Goal: Task Accomplishment & Management: Complete application form

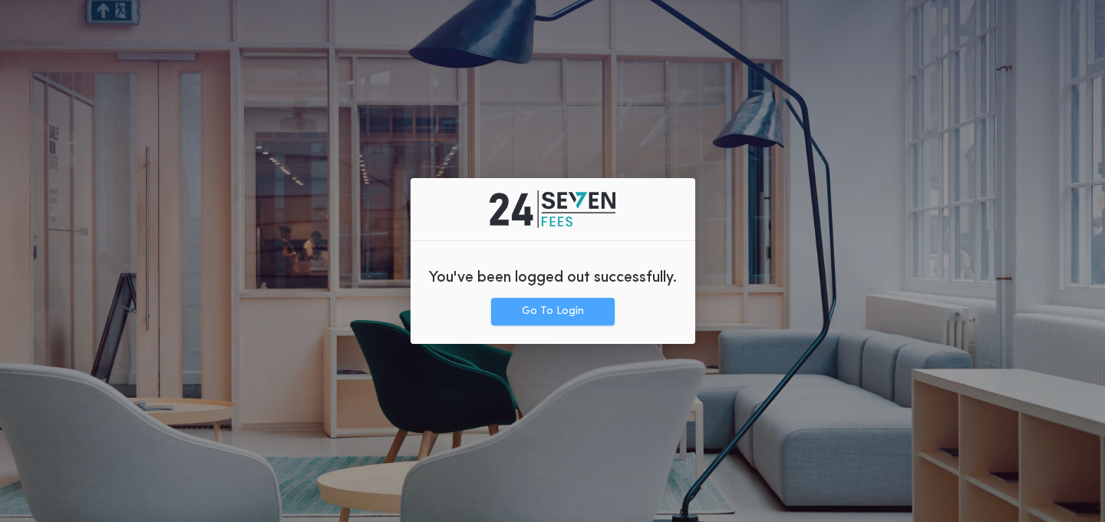
click at [560, 310] on button "Go To Login" at bounding box center [553, 312] width 124 height 28
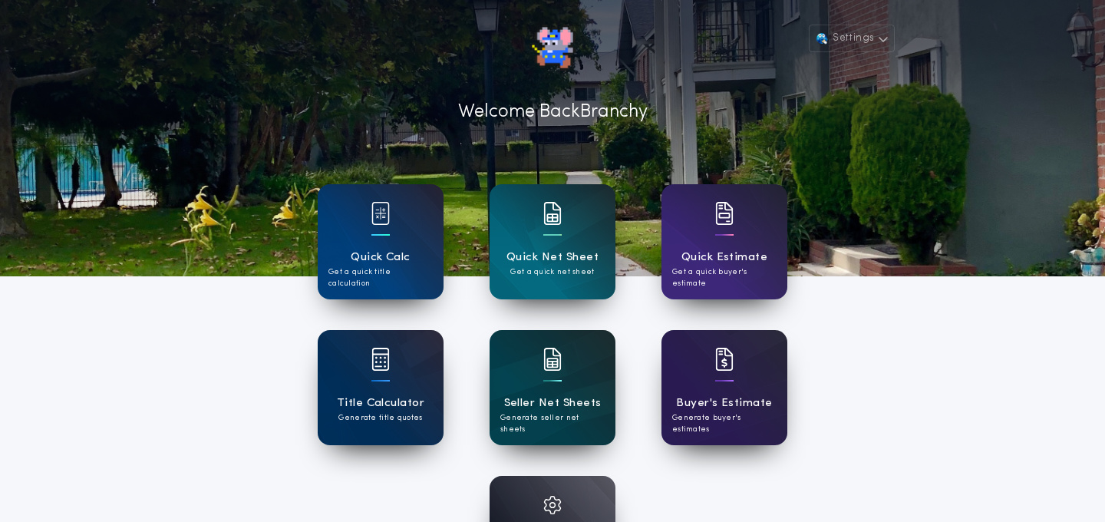
click at [566, 367] on div "Seller Net Sheets Generate seller net sheets" at bounding box center [553, 387] width 126 height 115
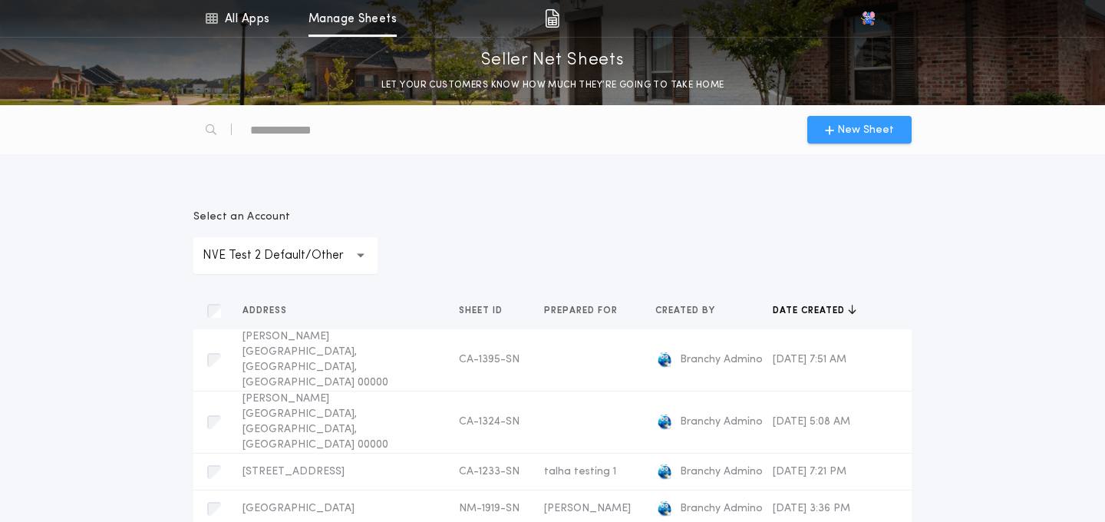
click at [858, 133] on span "New Sheet" at bounding box center [865, 130] width 57 height 16
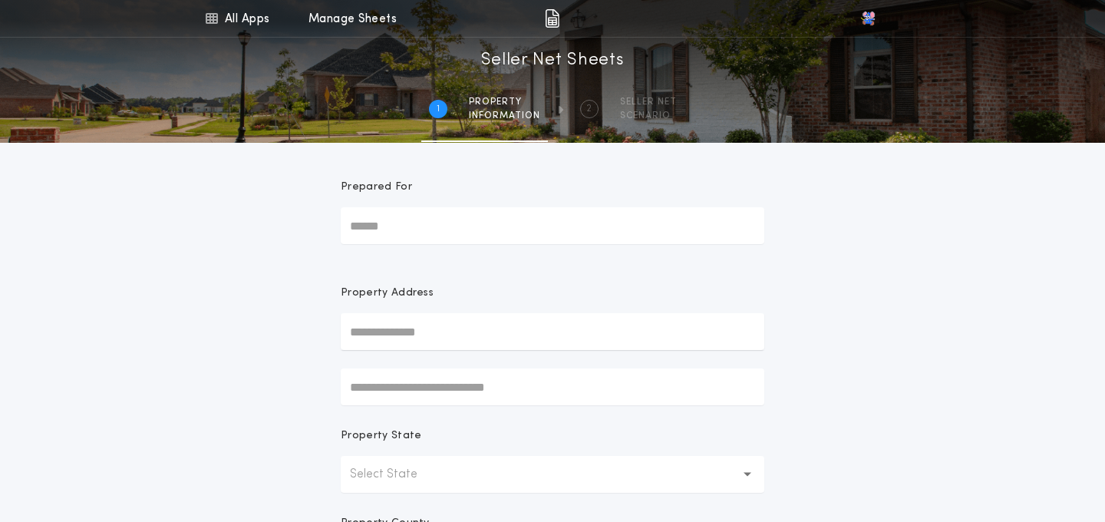
click at [443, 213] on input "Prepared For" at bounding box center [553, 225] width 424 height 37
type input "*******"
click at [405, 322] on input "text" at bounding box center [553, 331] width 424 height 37
paste input "**********"
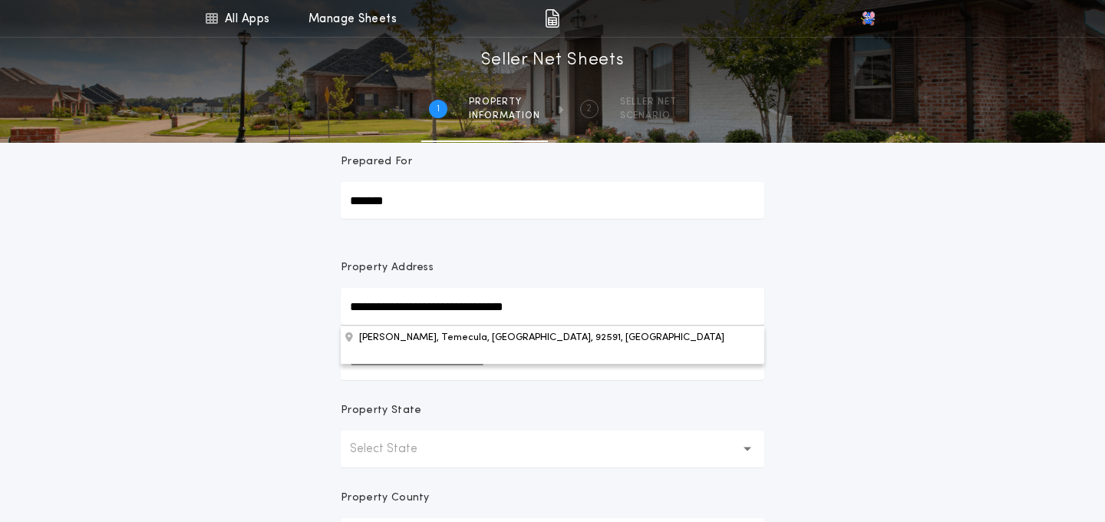
scroll to position [27, 0]
click at [461, 335] on button "Carmelita Cir, Temecula, CA, 92591, USA" at bounding box center [553, 335] width 424 height 23
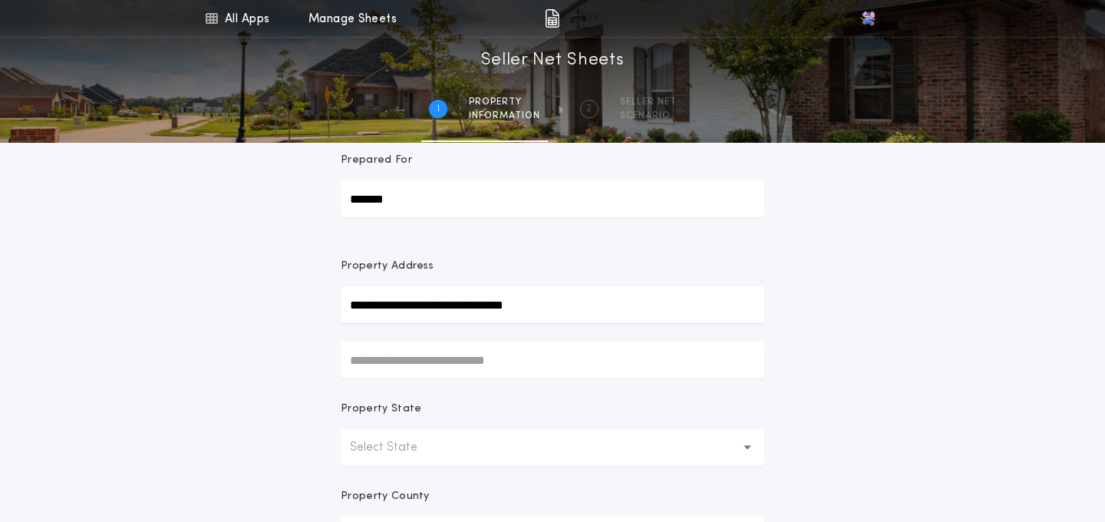
type input "**********"
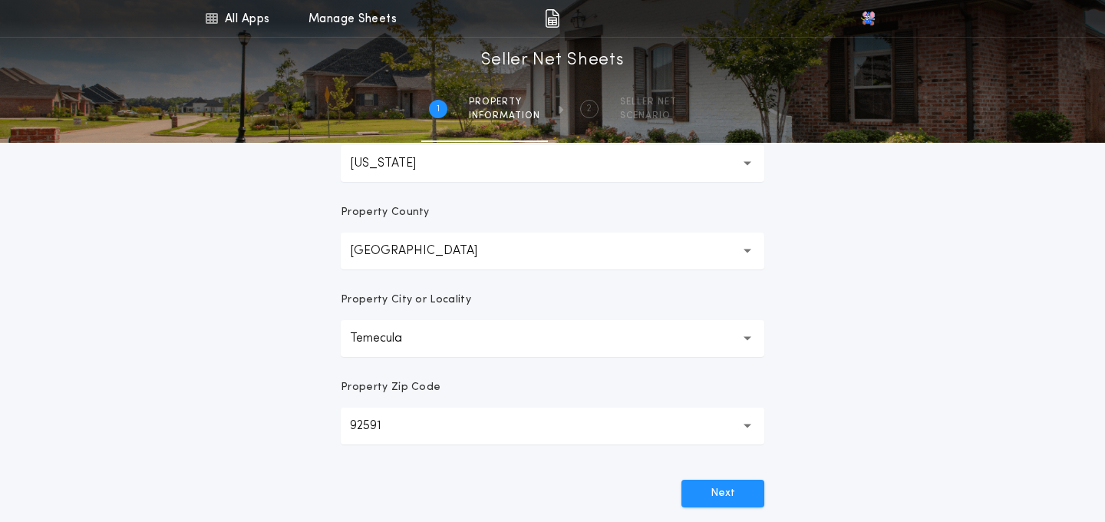
scroll to position [312, 0]
click at [714, 489] on button "Next" at bounding box center [723, 492] width 83 height 28
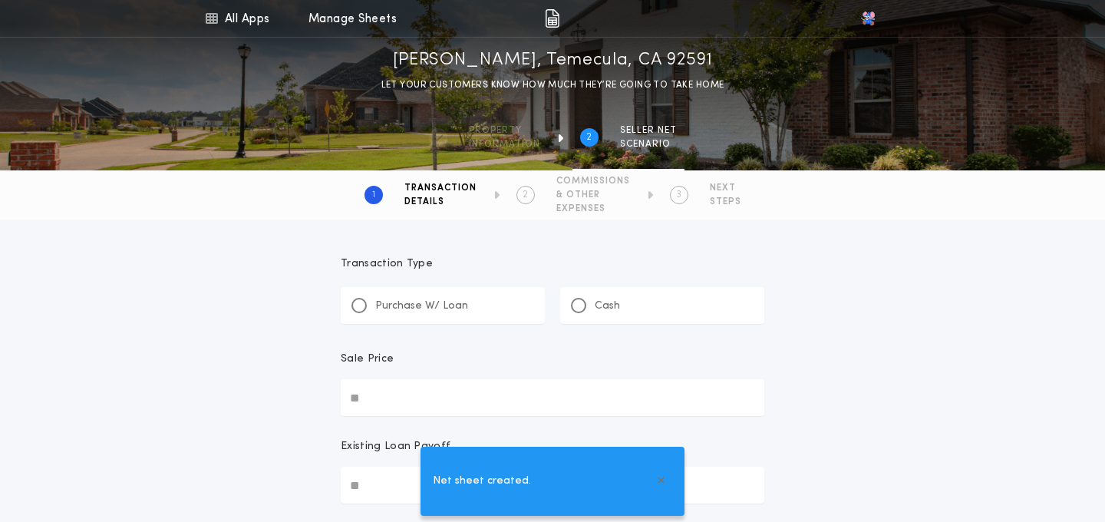
click at [437, 316] on div "Purchase W/ Loan" at bounding box center [443, 305] width 204 height 37
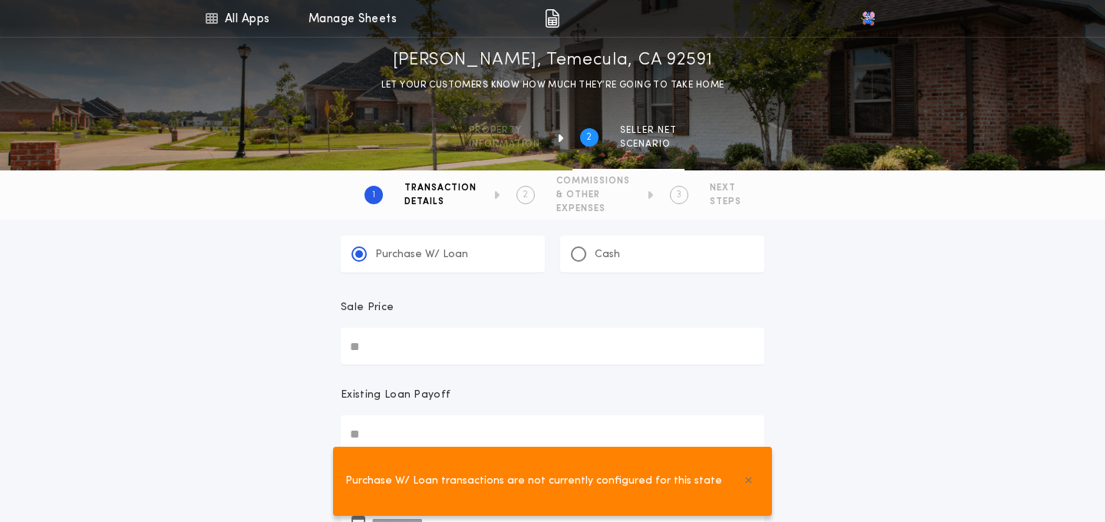
scroll to position [47, 0]
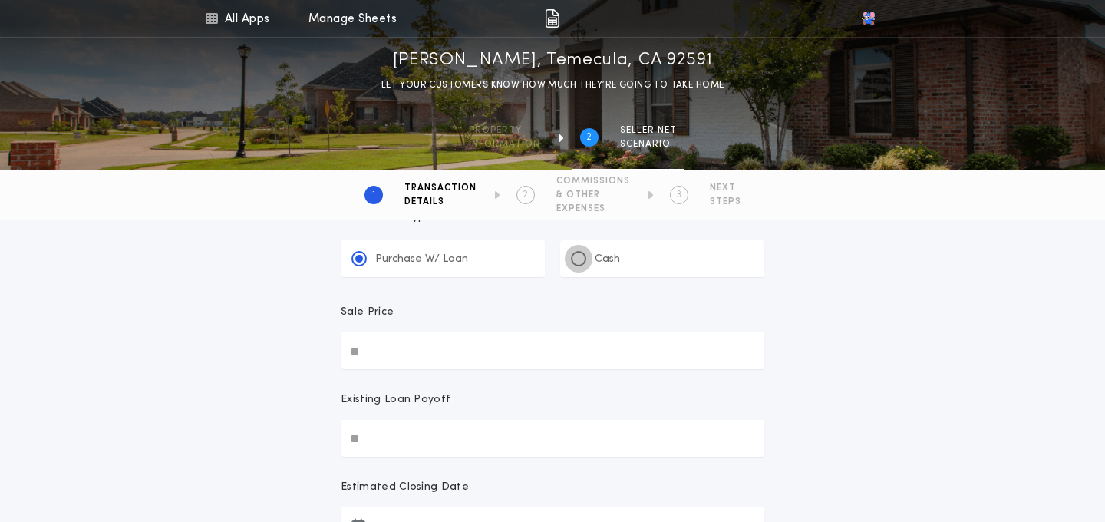
click at [578, 260] on div at bounding box center [579, 259] width 8 height 8
click at [411, 339] on input "Sale Price" at bounding box center [553, 350] width 424 height 37
type input "********"
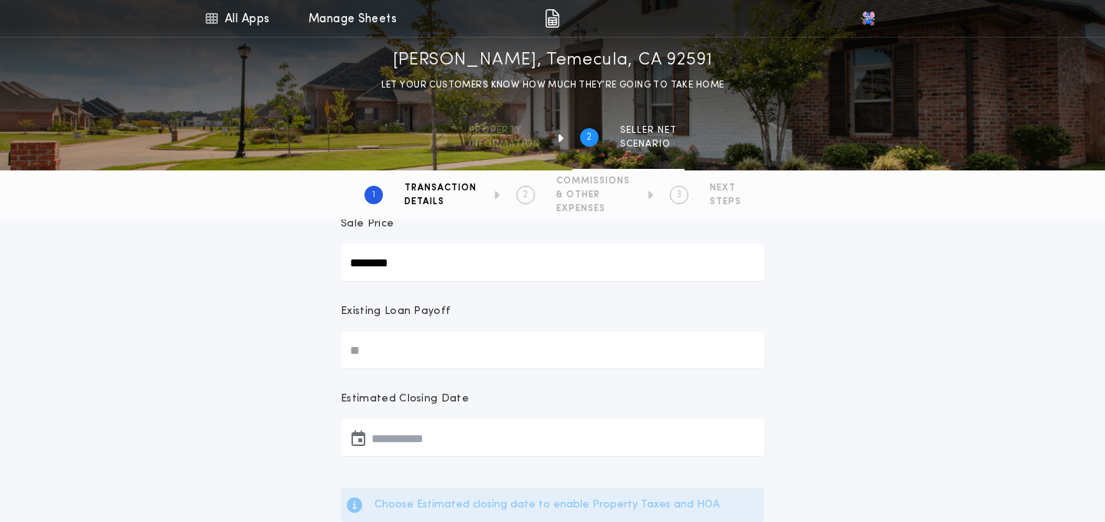
scroll to position [171, 0]
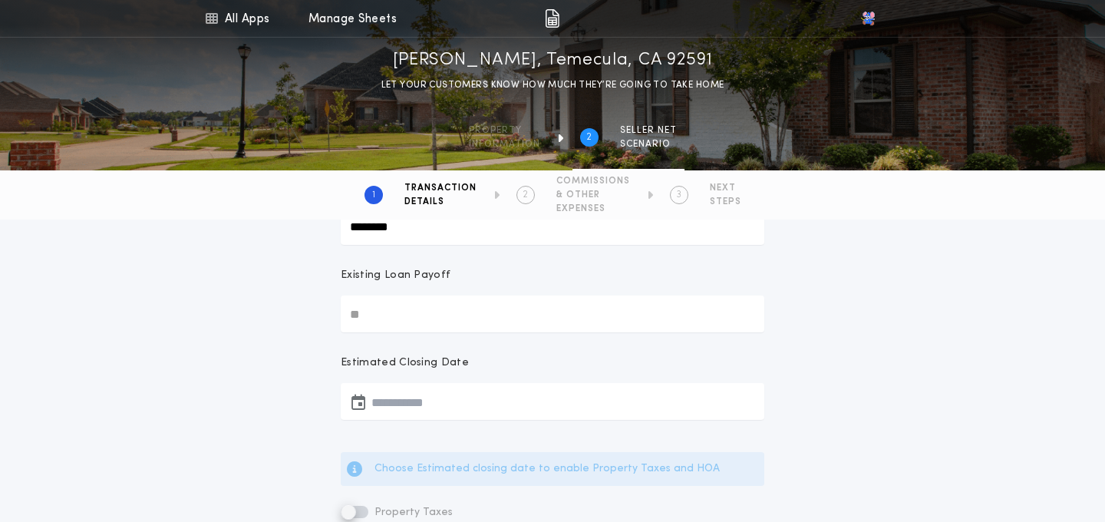
click at [418, 315] on input "Existing Loan Payoff" at bounding box center [553, 313] width 424 height 37
type input "******"
click at [422, 402] on button "button" at bounding box center [553, 401] width 424 height 37
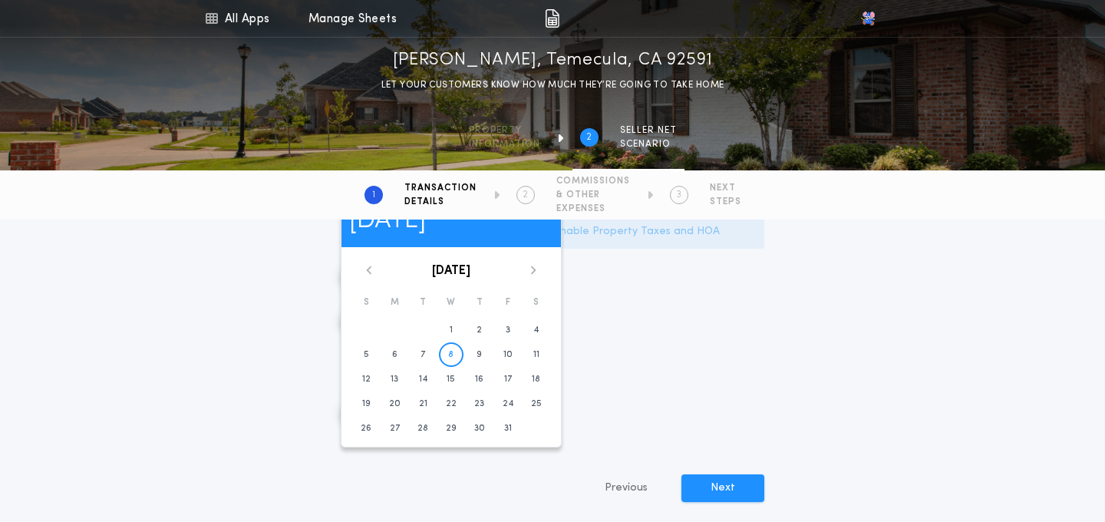
scroll to position [409, 0]
click at [451, 421] on time "29" at bounding box center [451, 427] width 11 height 12
type input "**********"
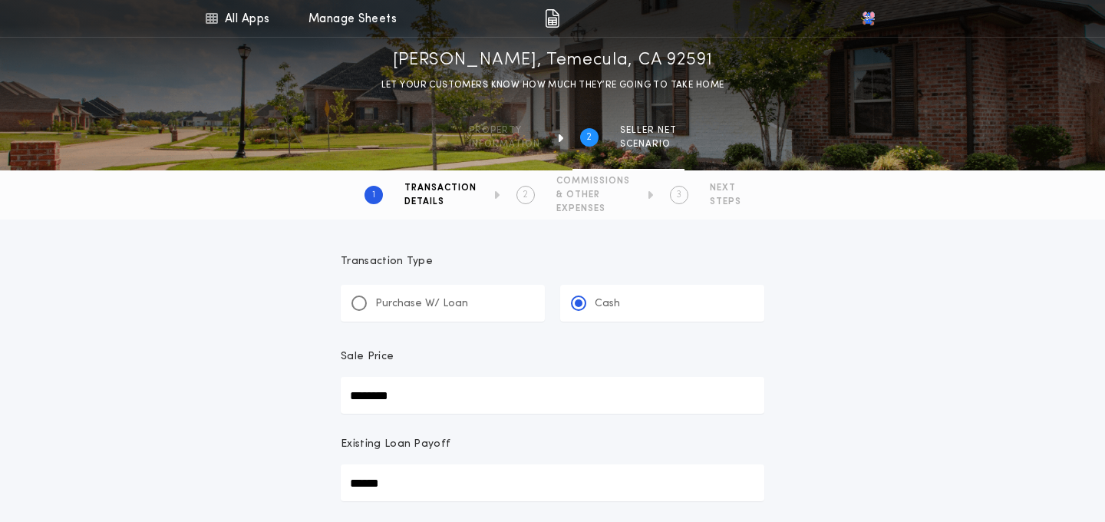
scroll to position [0, 0]
click at [358, 309] on div at bounding box center [359, 306] width 8 height 8
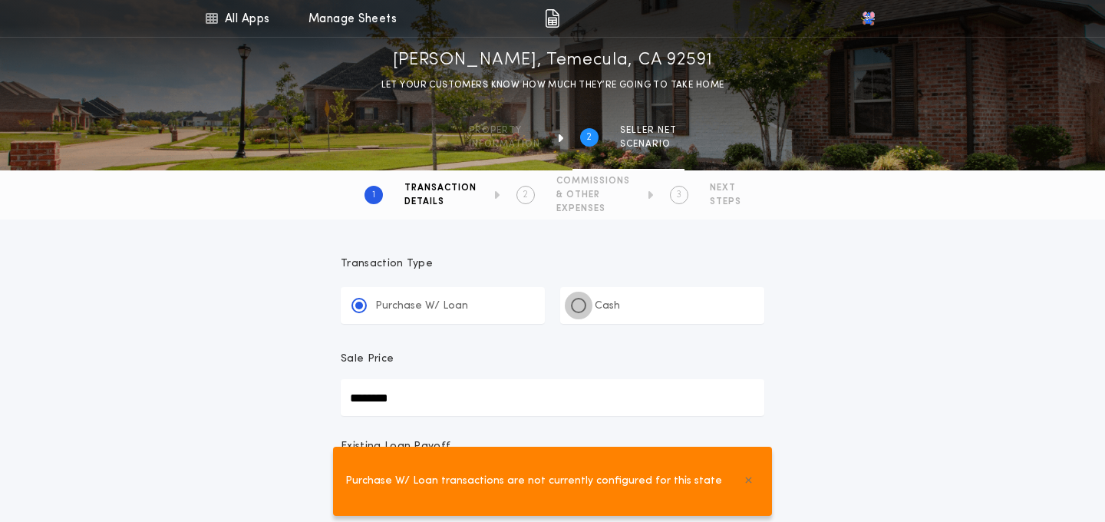
click at [575, 304] on div at bounding box center [579, 306] width 8 height 8
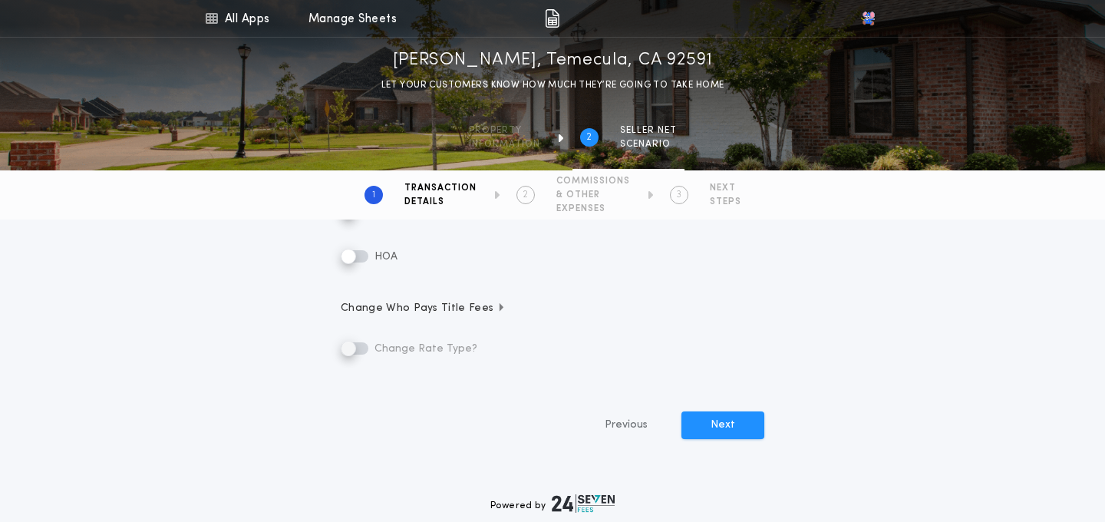
scroll to position [414, 0]
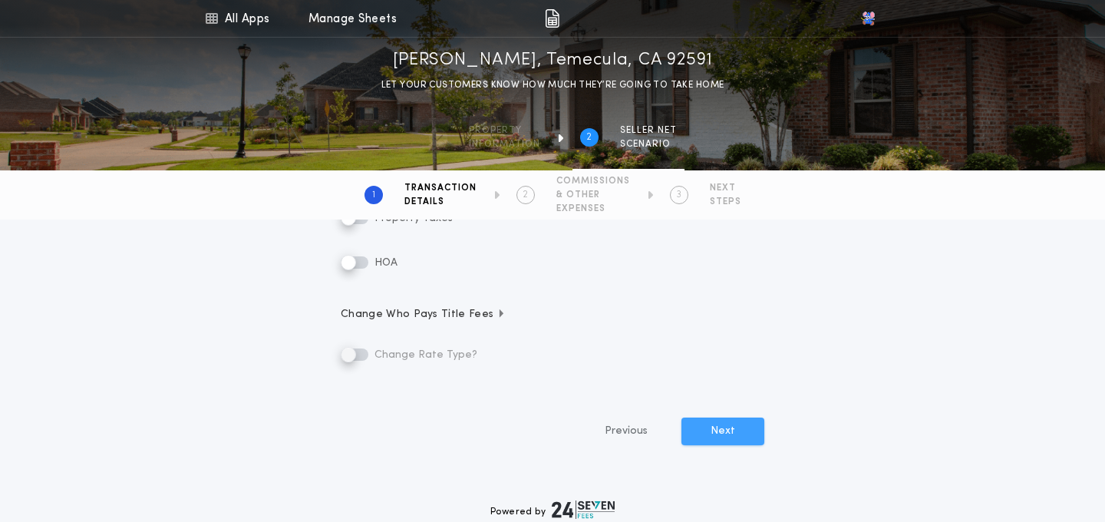
click at [724, 428] on button "Next" at bounding box center [723, 432] width 83 height 28
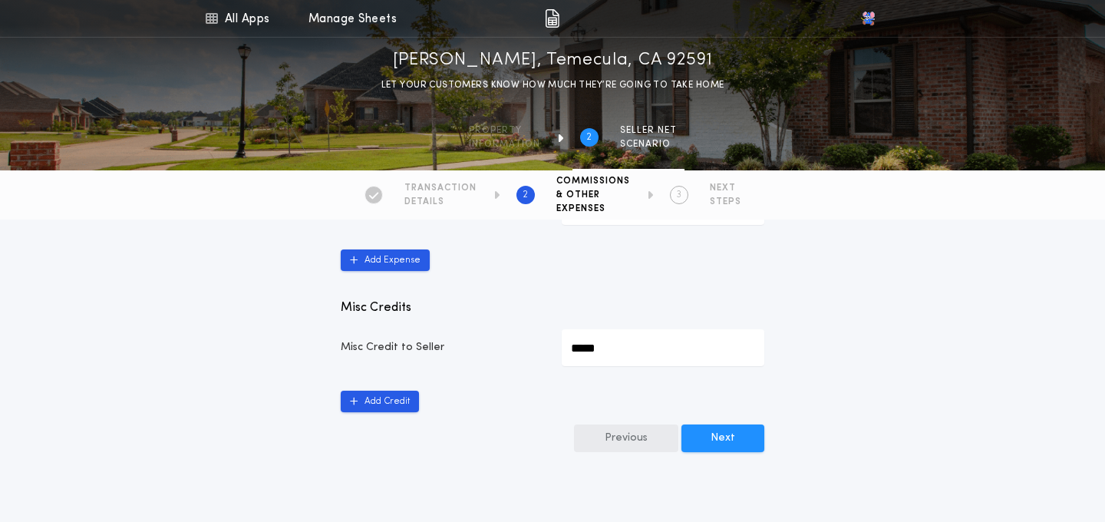
scroll to position [1065, 0]
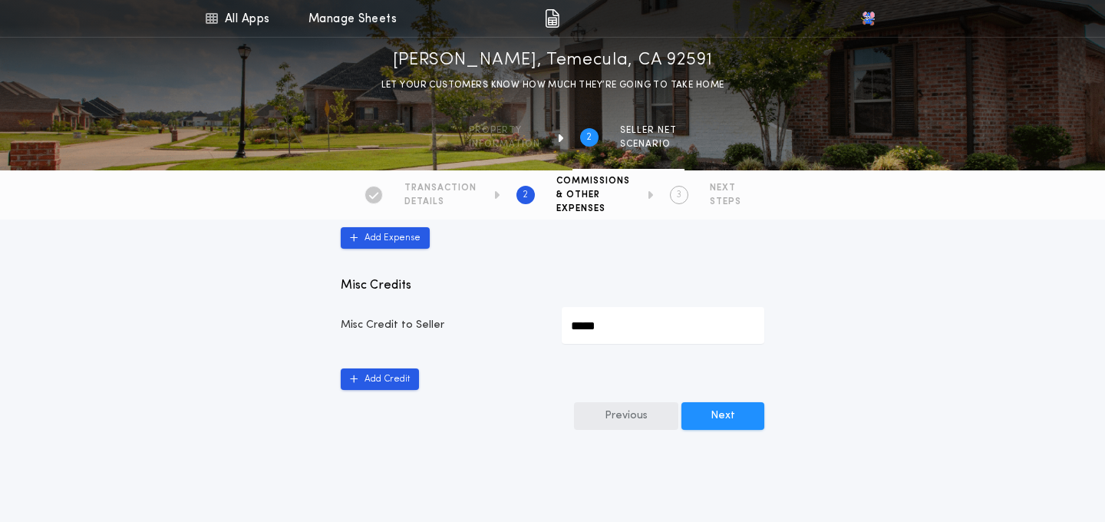
click at [631, 413] on button "Previous" at bounding box center [626, 416] width 104 height 28
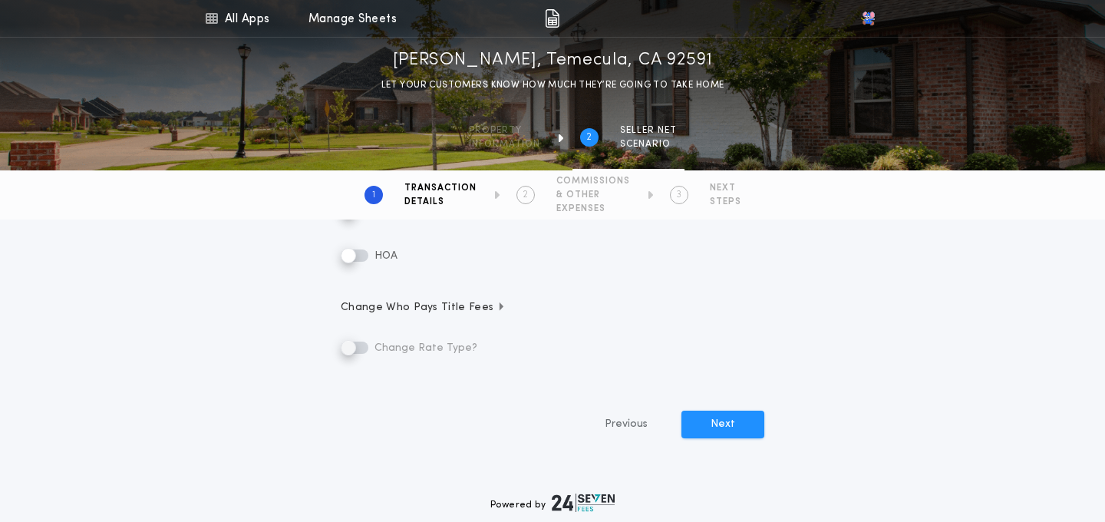
scroll to position [403, 0]
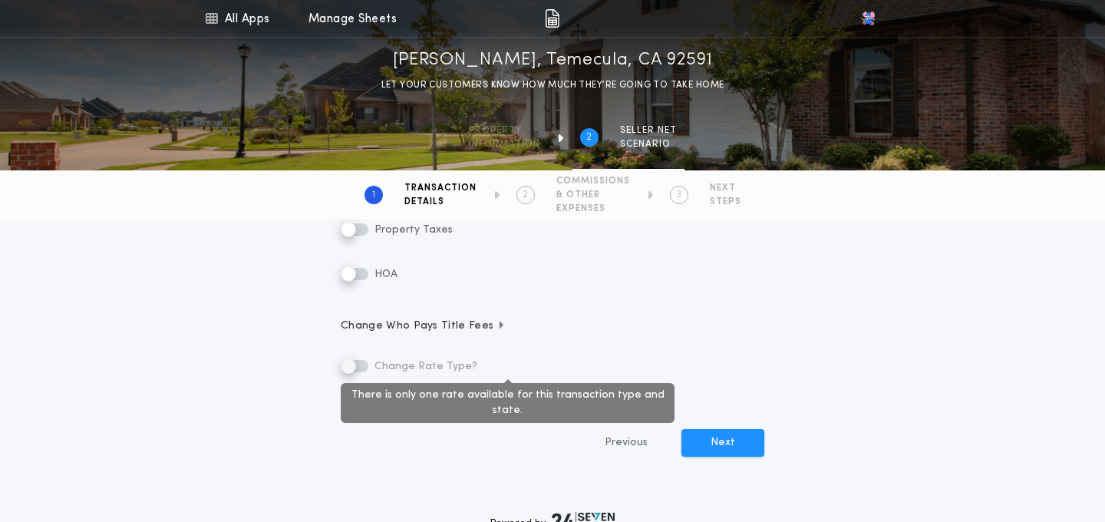
click at [368, 366] on label "Change Rate Type?" at bounding box center [409, 366] width 137 height 18
click at [351, 366] on label "Change Rate Type?" at bounding box center [409, 366] width 137 height 18
click at [358, 361] on label "Change Rate Type?" at bounding box center [409, 366] width 137 height 18
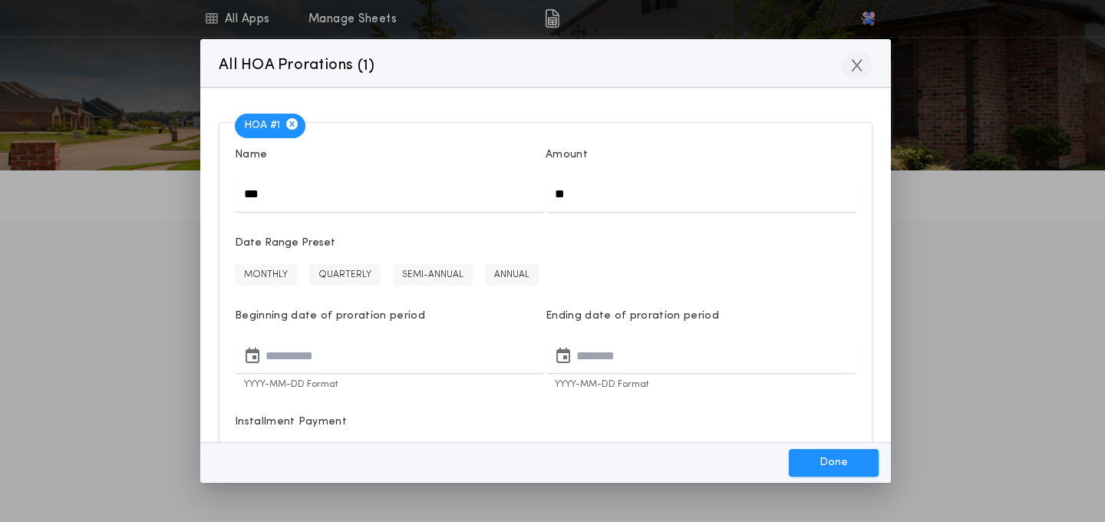
click at [860, 68] on icon "button" at bounding box center [857, 65] width 11 height 14
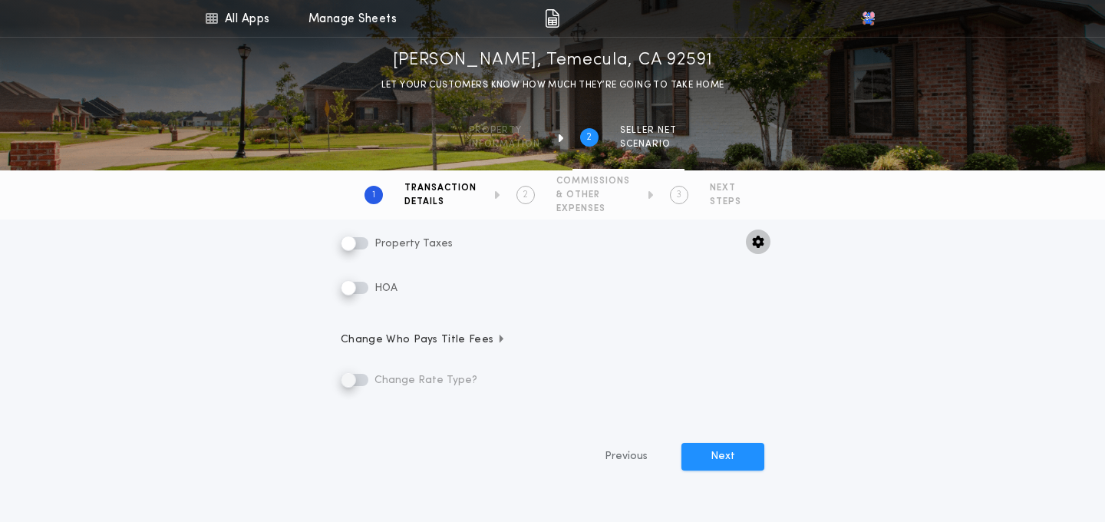
click at [758, 240] on icon "button" at bounding box center [758, 242] width 12 height 12
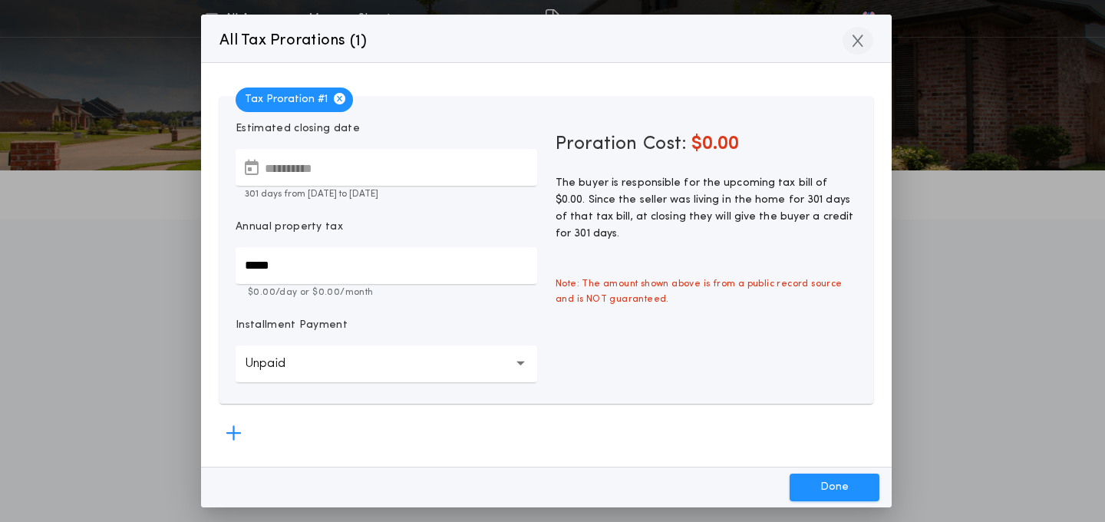
click at [853, 38] on icon "button" at bounding box center [858, 41] width 11 height 14
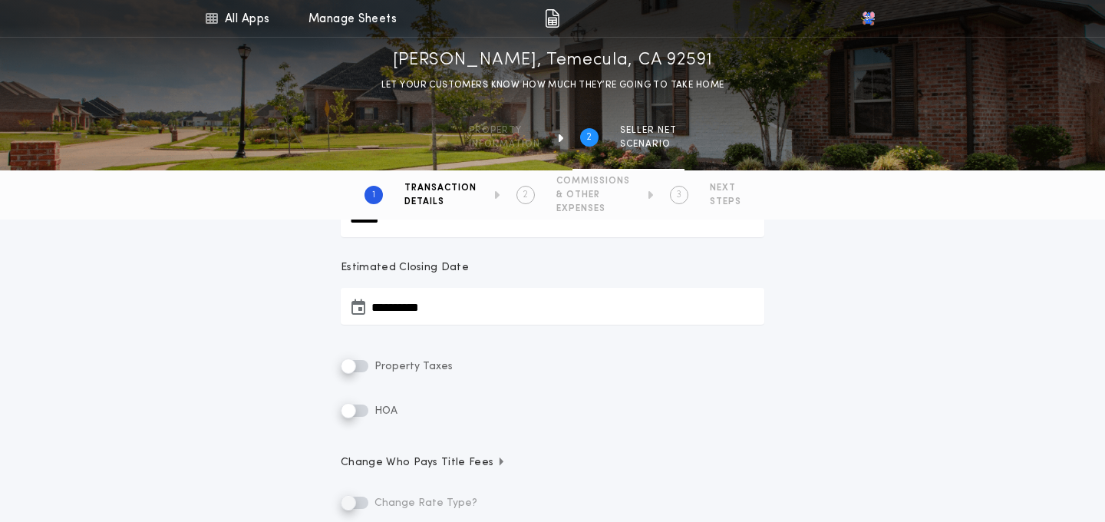
scroll to position [503, 0]
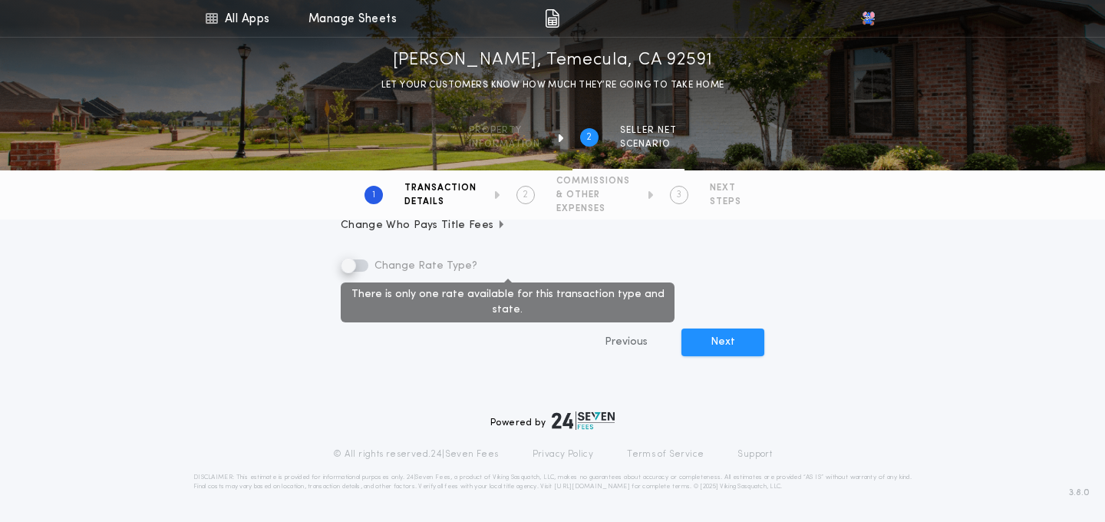
click at [352, 267] on label "Change Rate Type?" at bounding box center [409, 265] width 137 height 18
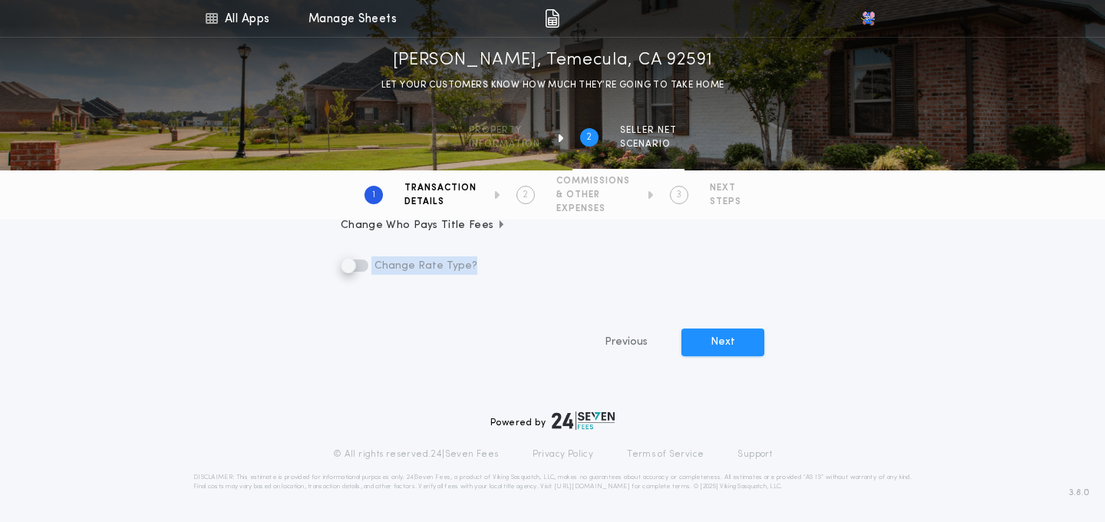
scroll to position [0, 0]
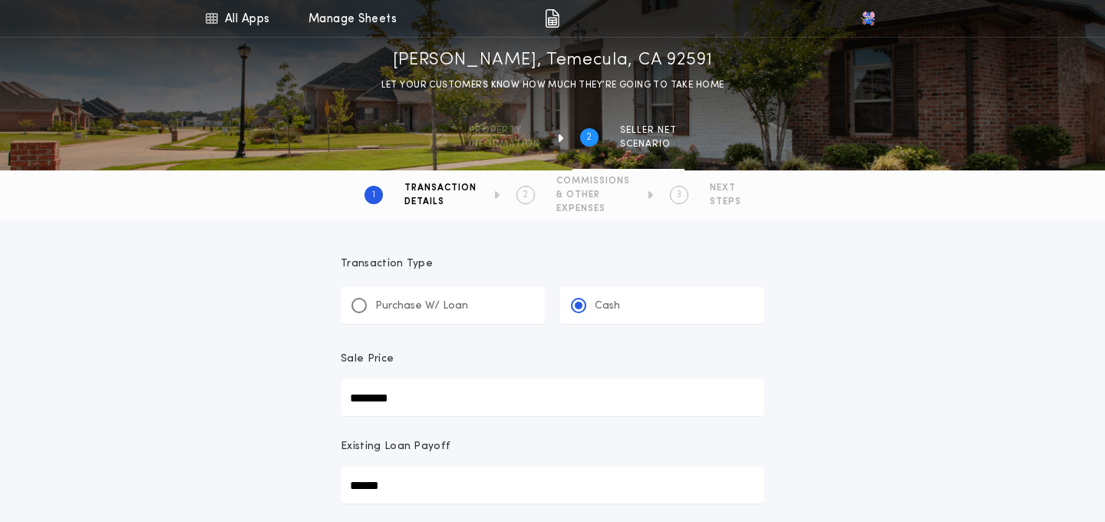
click at [378, 305] on p "Purchase W/ Loan" at bounding box center [421, 306] width 93 height 15
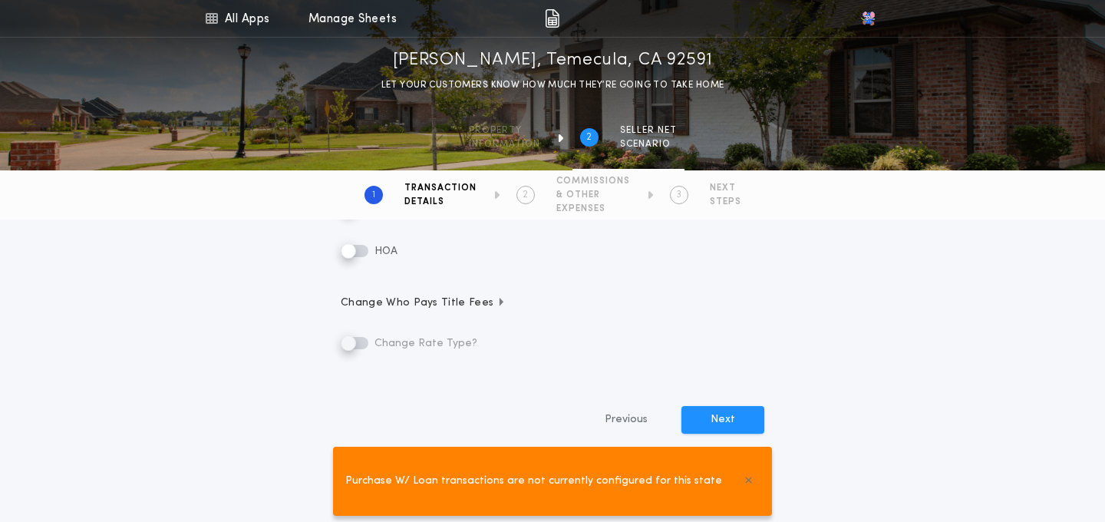
scroll to position [503, 0]
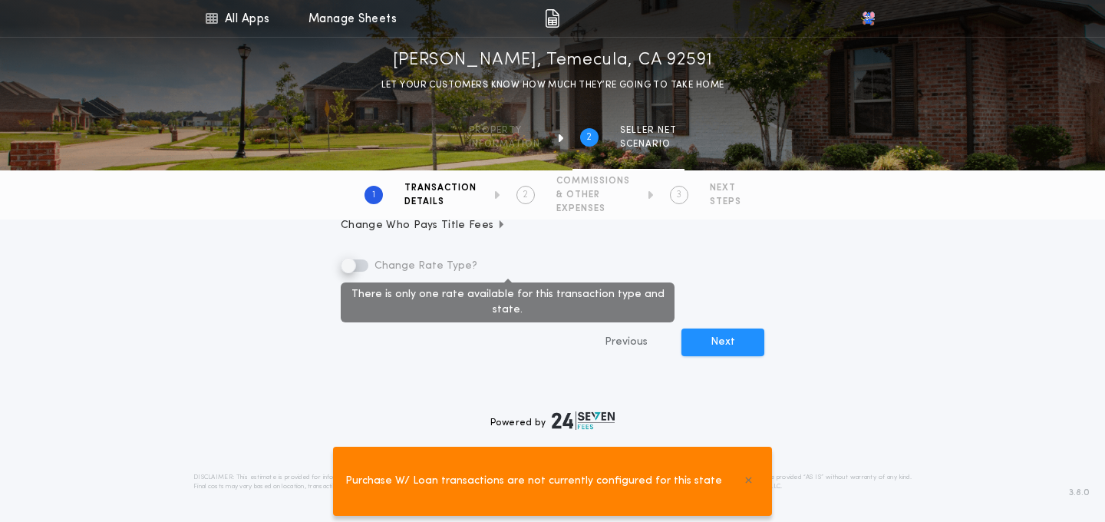
click at [358, 264] on label "Change Rate Type?" at bounding box center [409, 265] width 137 height 18
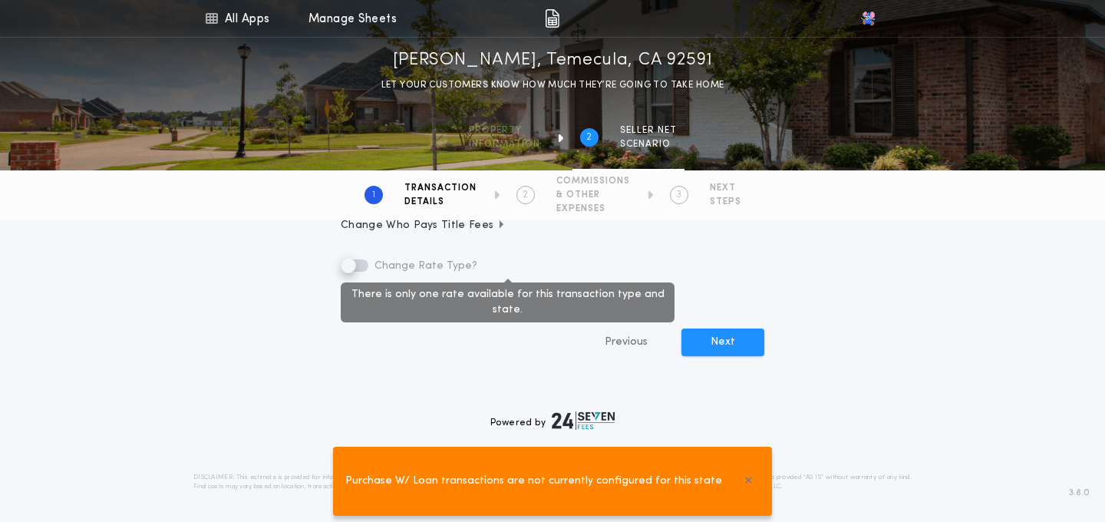
click at [358, 264] on label "Change Rate Type?" at bounding box center [409, 265] width 137 height 18
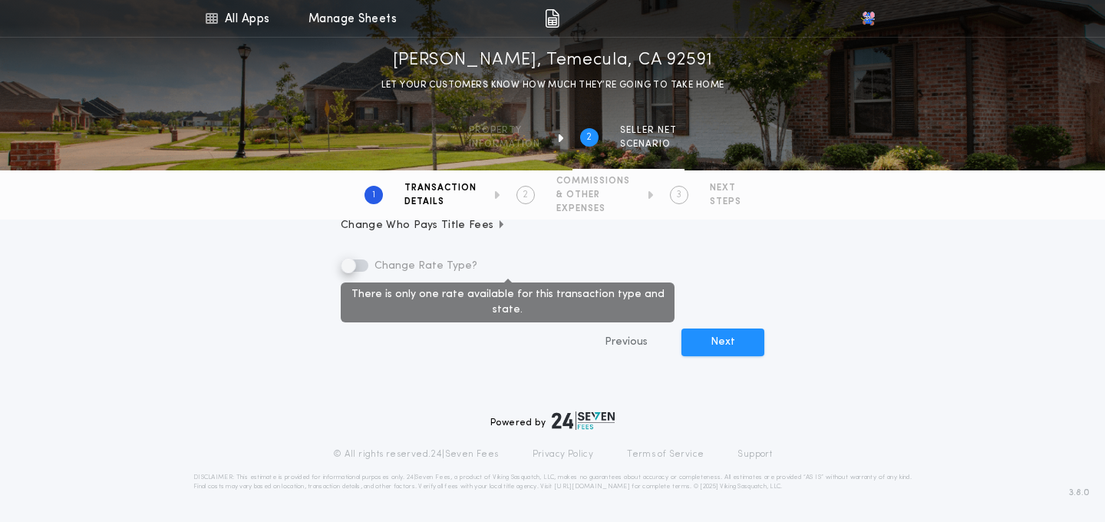
click at [358, 264] on label "Change Rate Type?" at bounding box center [409, 265] width 137 height 18
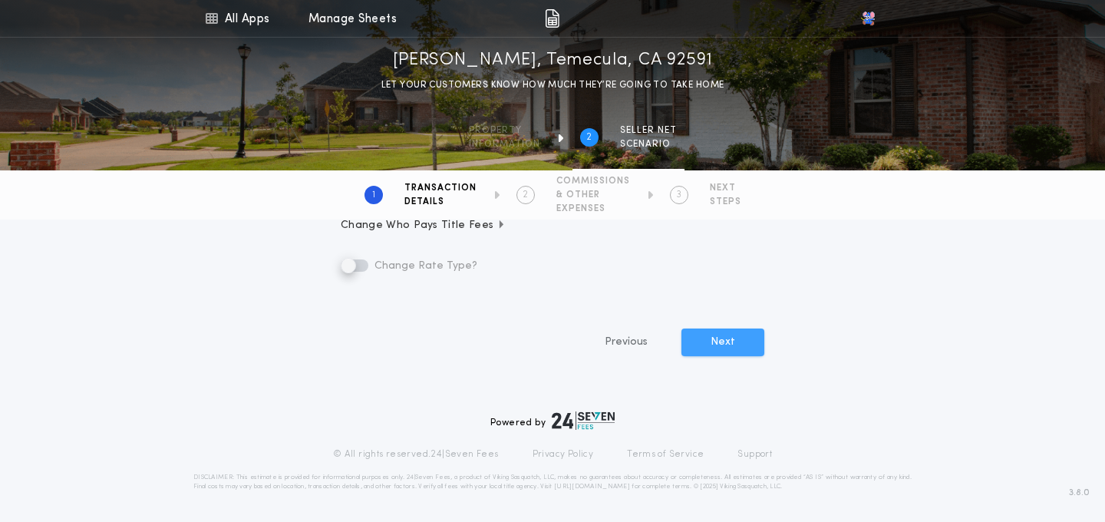
click at [705, 348] on button "Next" at bounding box center [723, 343] width 83 height 28
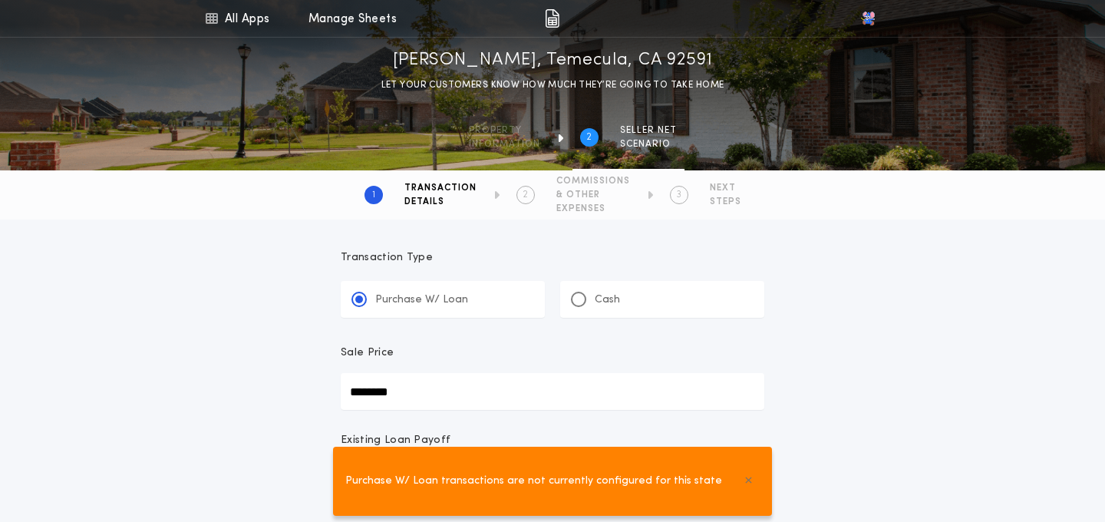
scroll to position [0, 0]
click at [583, 304] on div at bounding box center [578, 305] width 15 height 15
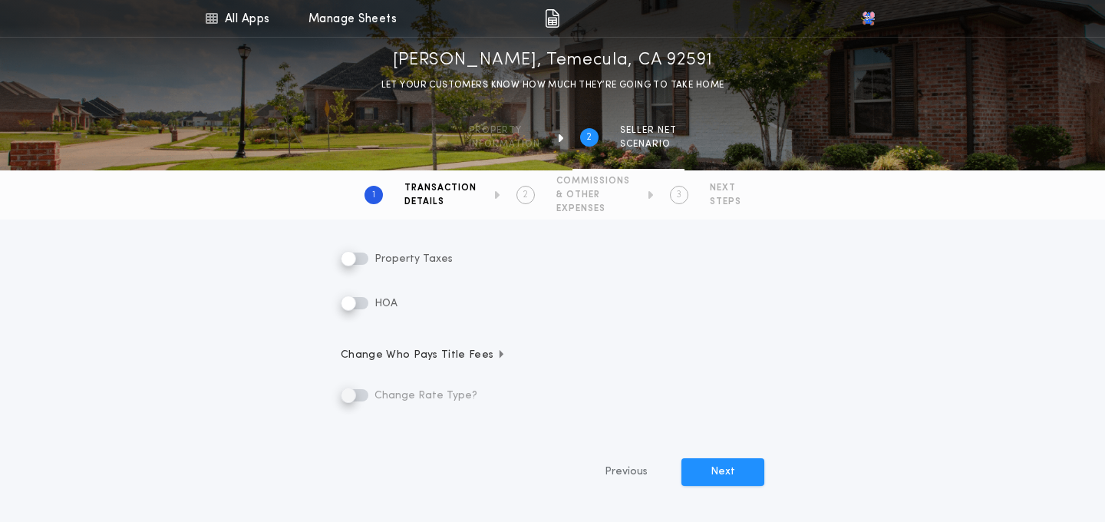
scroll to position [497, 0]
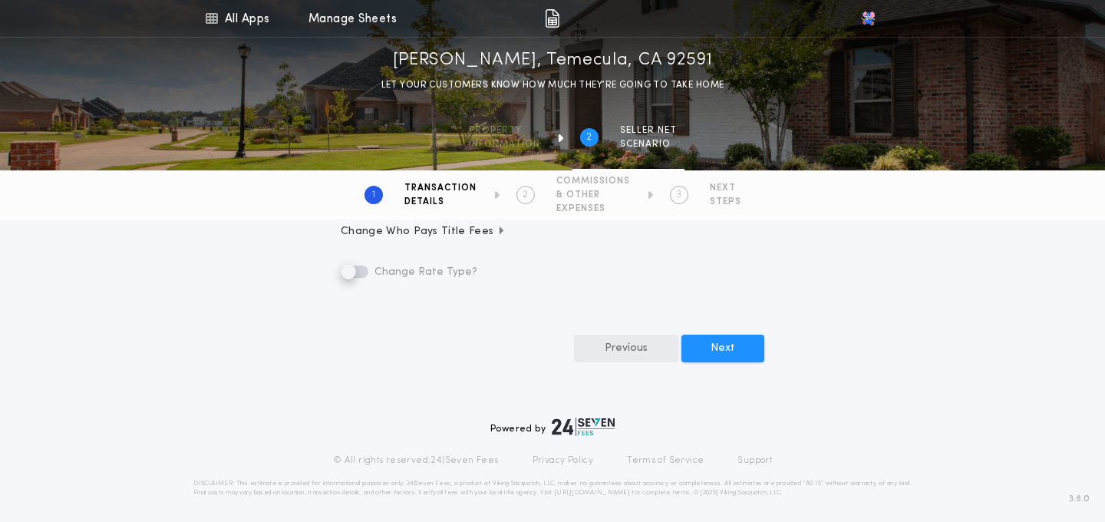
click at [650, 354] on button "Previous" at bounding box center [626, 349] width 104 height 28
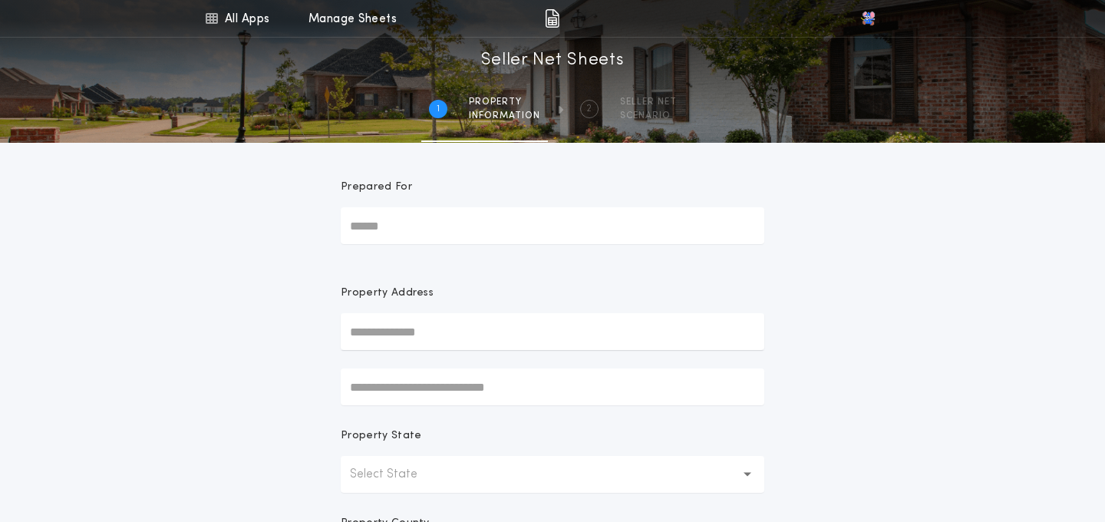
click at [427, 233] on input "Prepared For" at bounding box center [553, 225] width 424 height 37
type input "*******"
click at [414, 320] on input "text" at bounding box center [553, 331] width 424 height 37
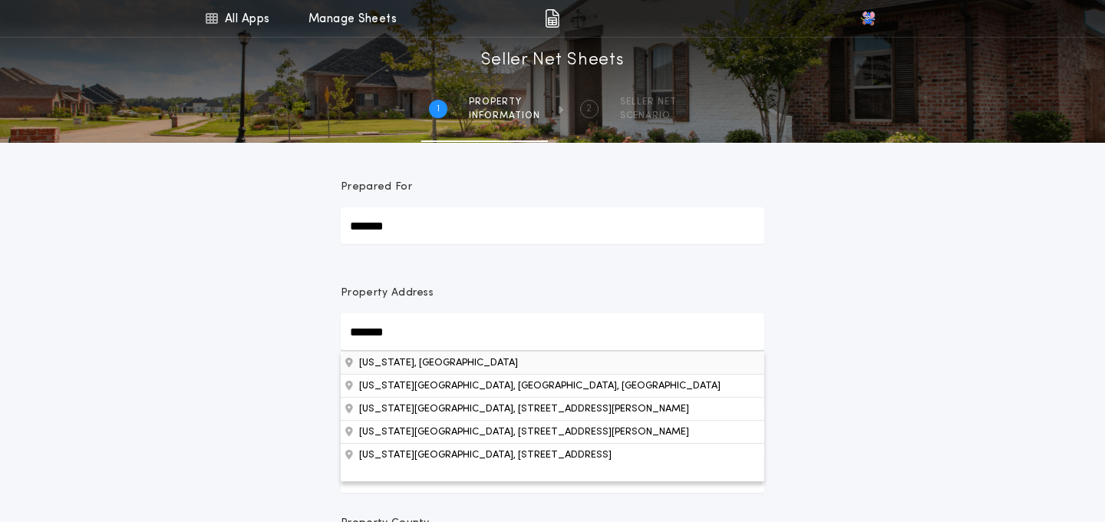
click at [406, 367] on button "New Mexico, USA" at bounding box center [553, 362] width 424 height 23
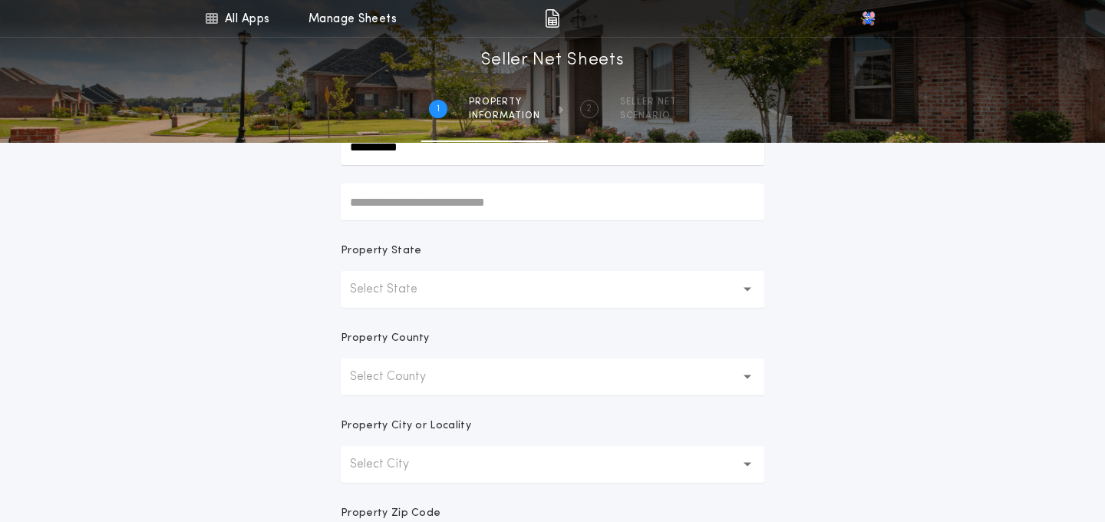
scroll to position [199, 0]
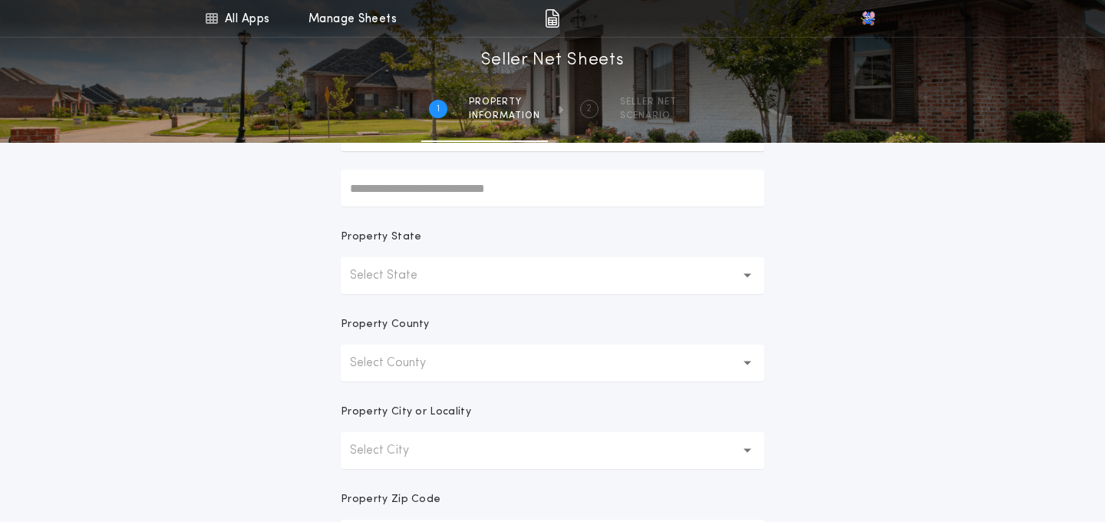
click at [412, 282] on p "Select State" at bounding box center [396, 275] width 92 height 18
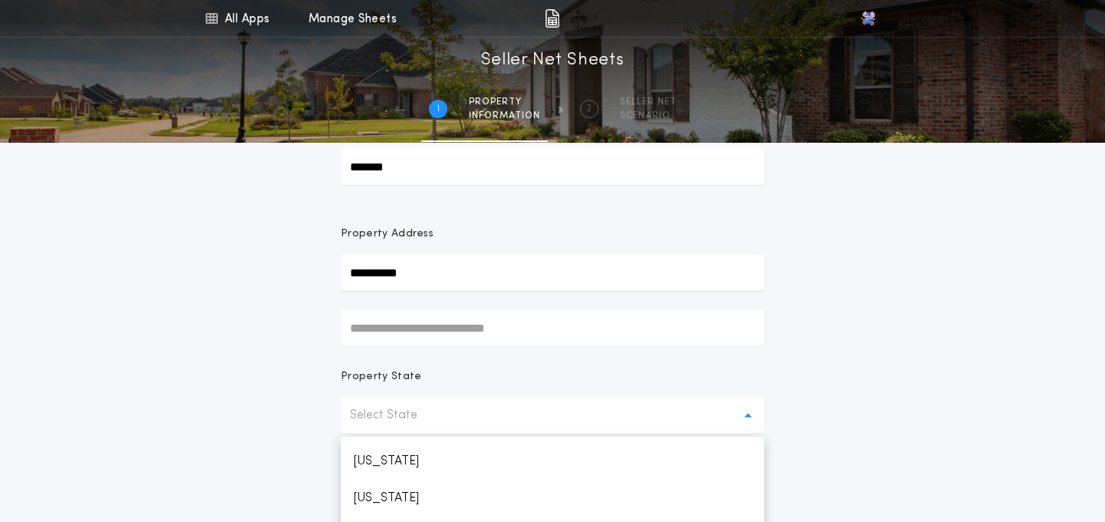
scroll to position [0, 0]
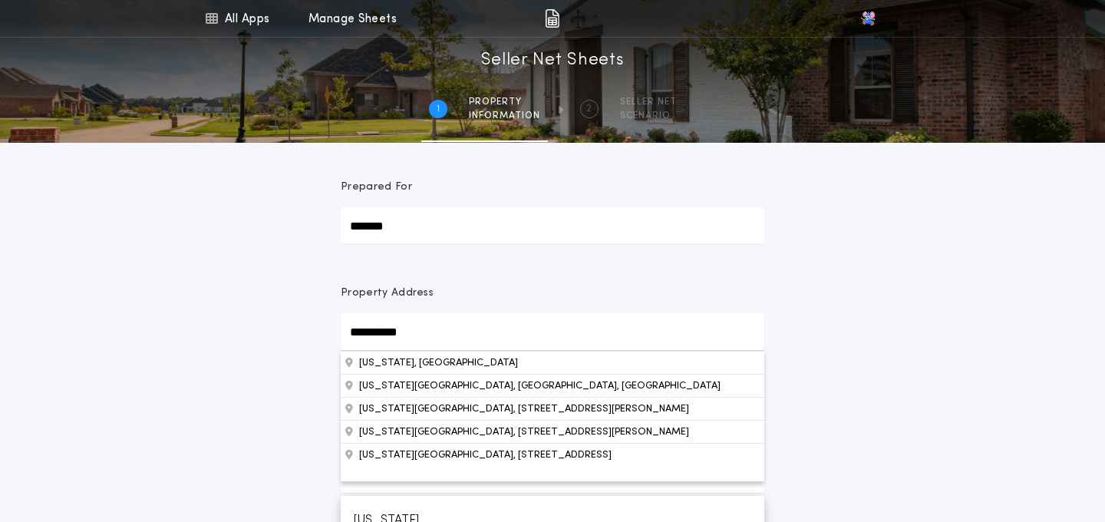
drag, startPoint x: 436, startPoint y: 322, endPoint x: 366, endPoint y: 330, distance: 70.4
click at [366, 330] on input "**********" at bounding box center [553, 331] width 424 height 37
click at [416, 327] on input "**********" at bounding box center [553, 331] width 424 height 37
drag, startPoint x: 435, startPoint y: 330, endPoint x: 341, endPoint y: 332, distance: 94.4
click at [341, 332] on input "**********" at bounding box center [553, 331] width 424 height 37
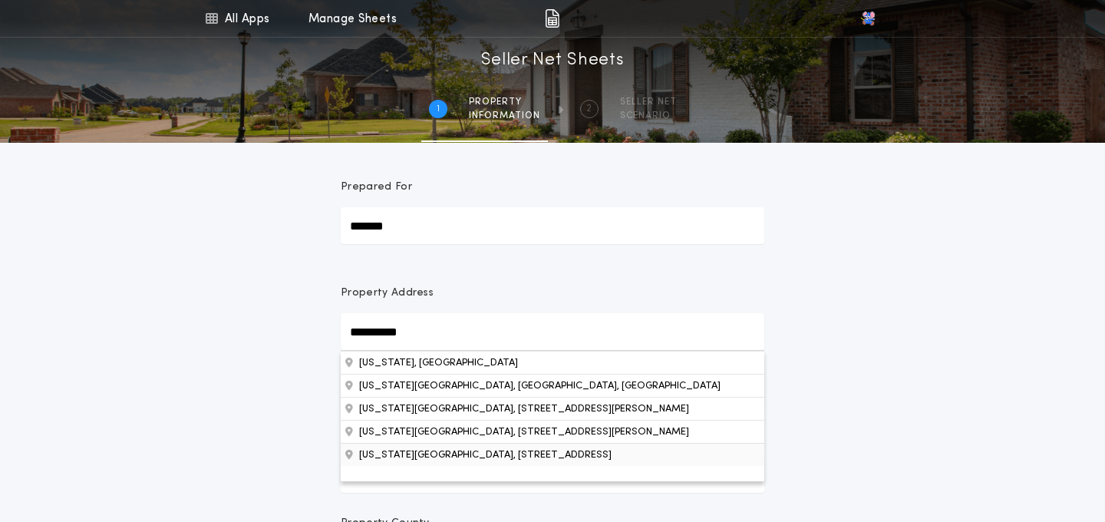
click at [393, 453] on button "New Mexico Tech Golf Course, 1 Canyon Rd, Socorro, NM, 87801, USA" at bounding box center [553, 454] width 424 height 23
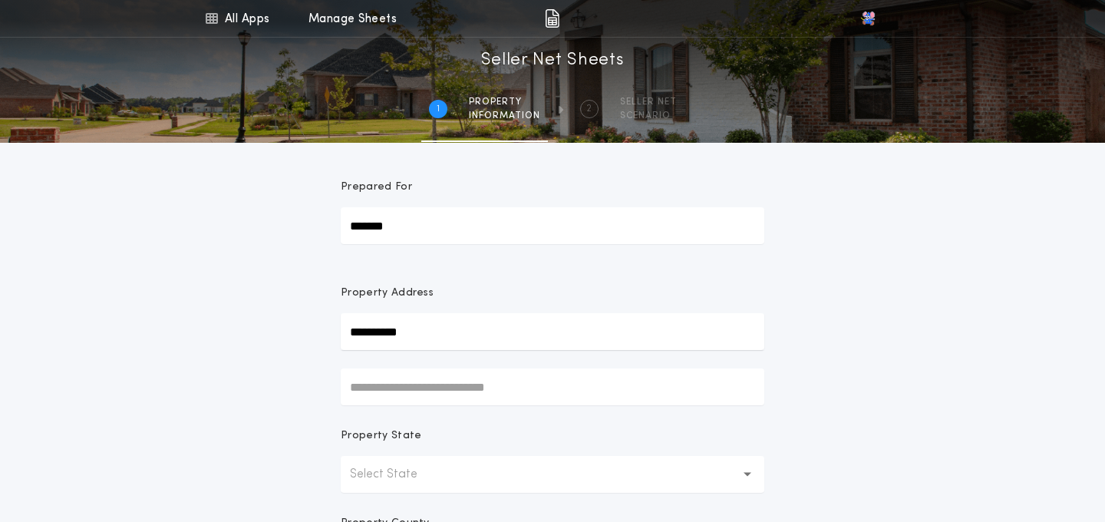
type input "**********"
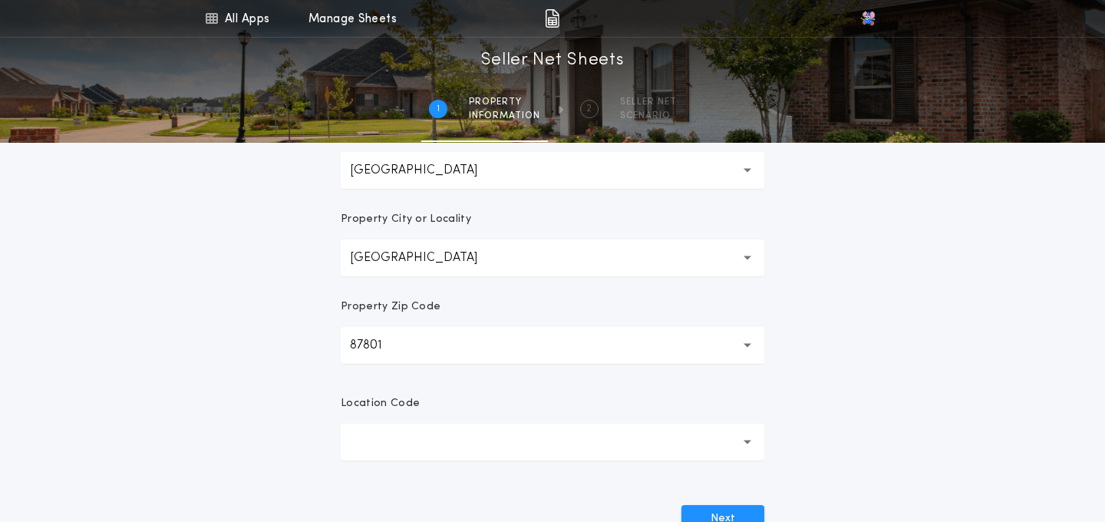
scroll to position [398, 0]
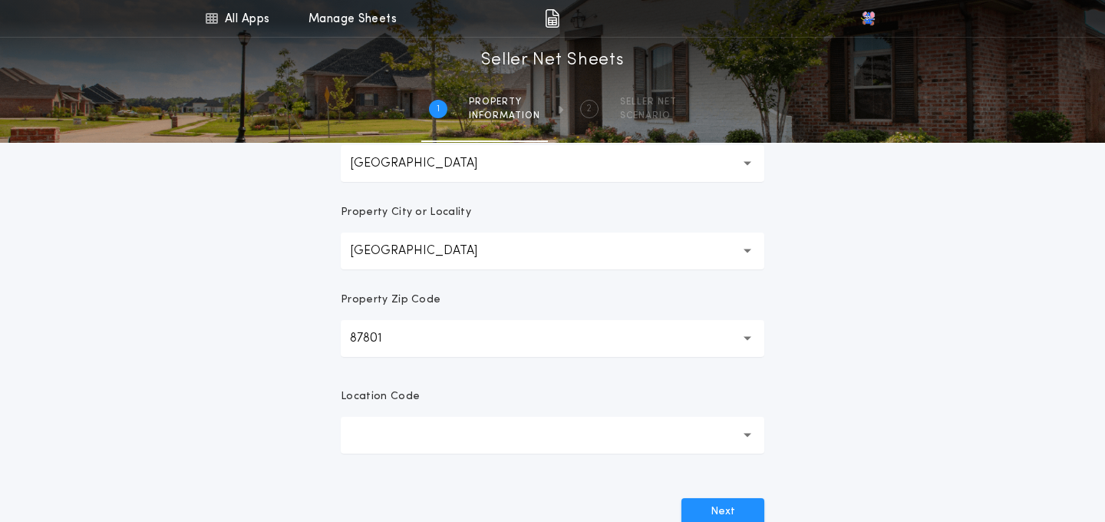
click at [434, 436] on button "button" at bounding box center [553, 435] width 424 height 37
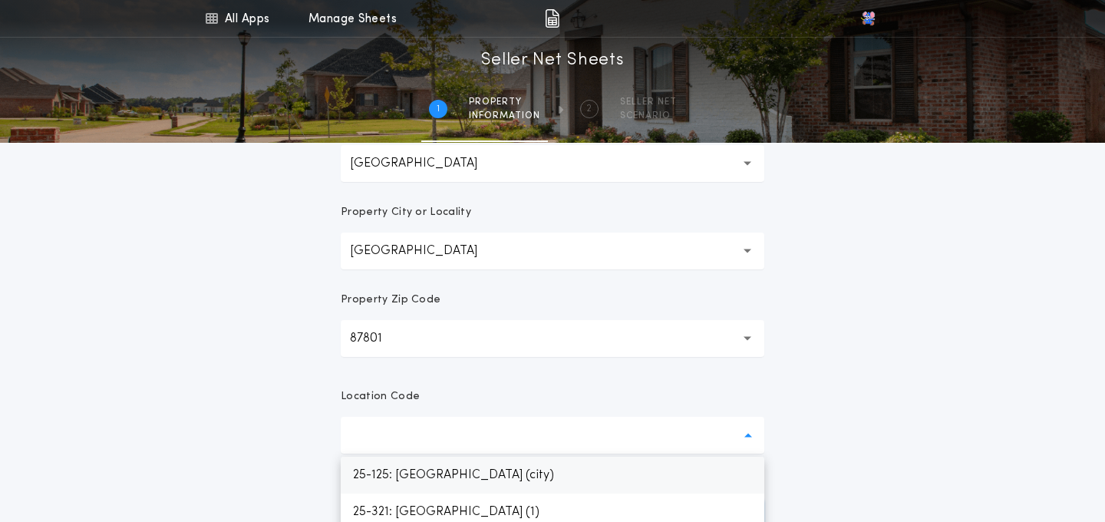
click at [420, 464] on p "25-125: Socorro (city)" at bounding box center [553, 475] width 424 height 37
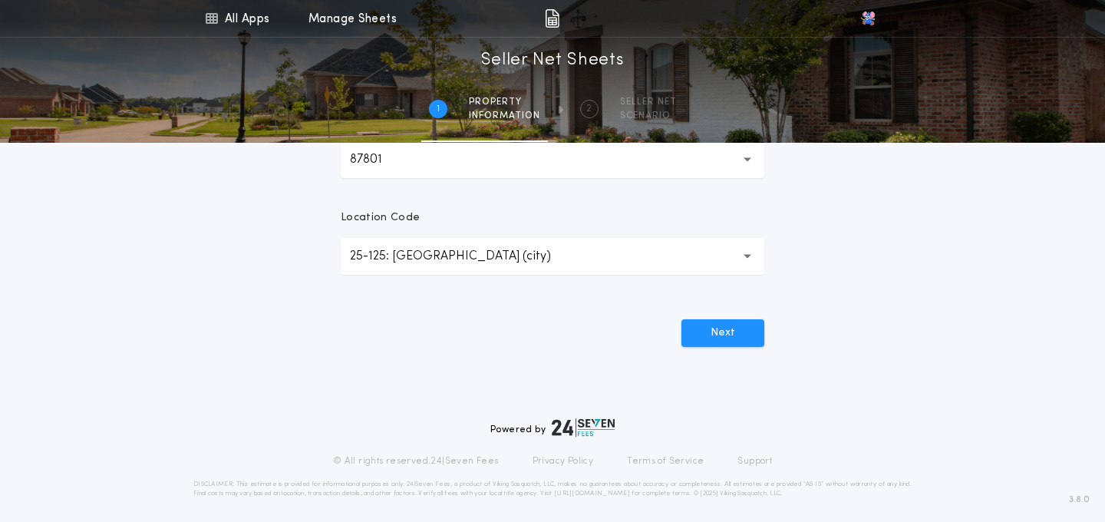
scroll to position [584, 0]
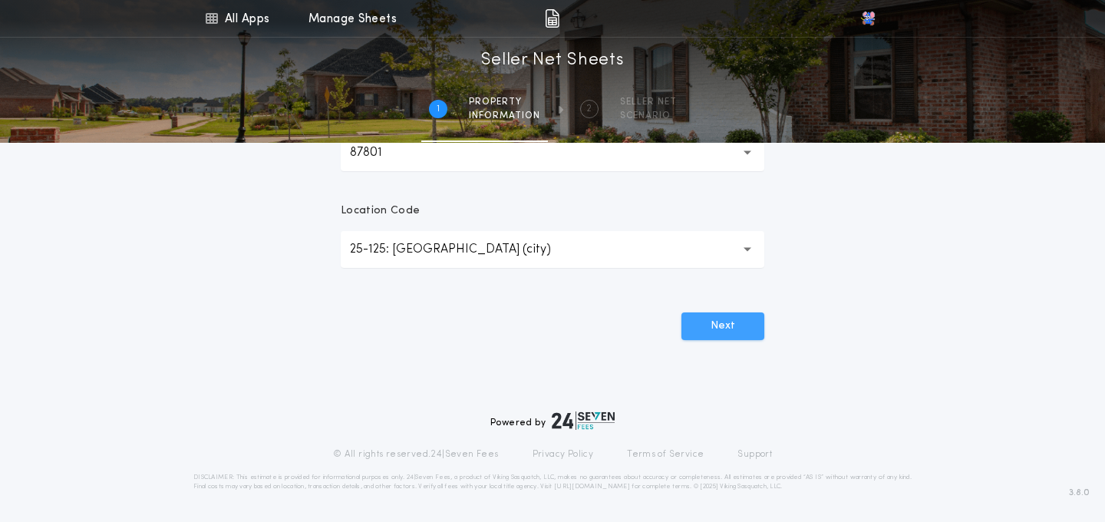
click at [730, 316] on button "Next" at bounding box center [723, 326] width 83 height 28
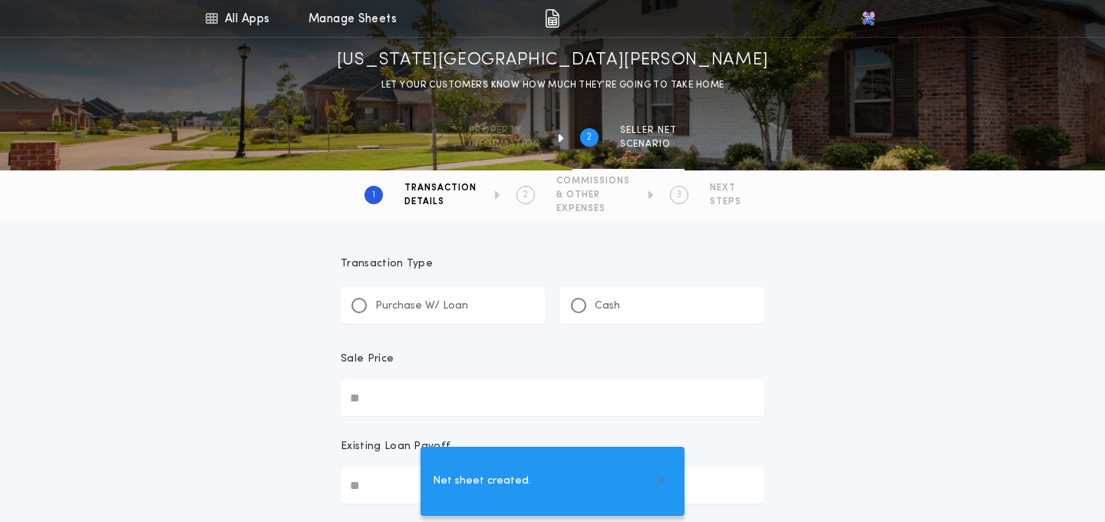
click at [471, 296] on div "Purchase W/ Loan" at bounding box center [443, 305] width 204 height 37
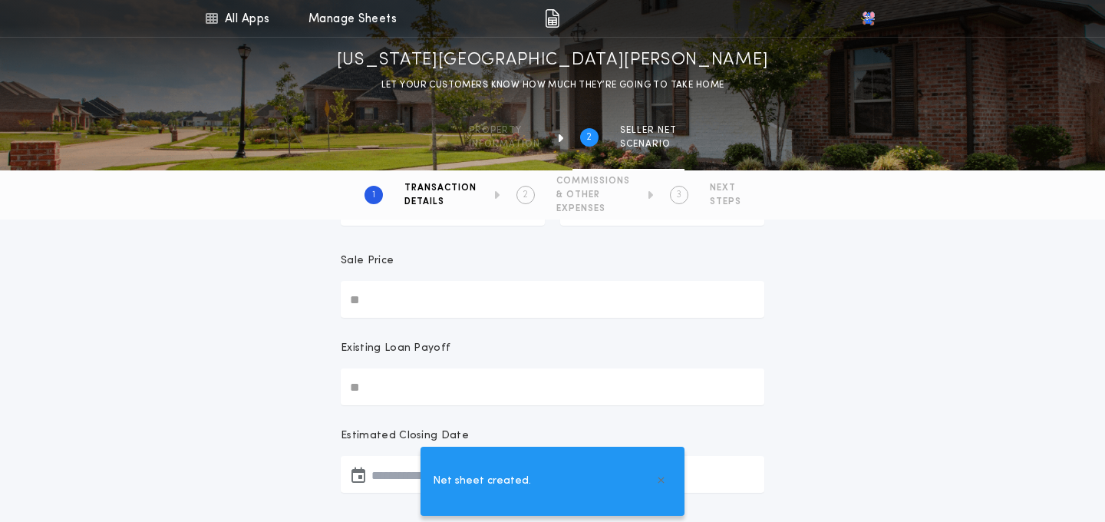
scroll to position [104, 0]
click at [404, 295] on input "Sale Price" at bounding box center [553, 293] width 424 height 37
type input "********"
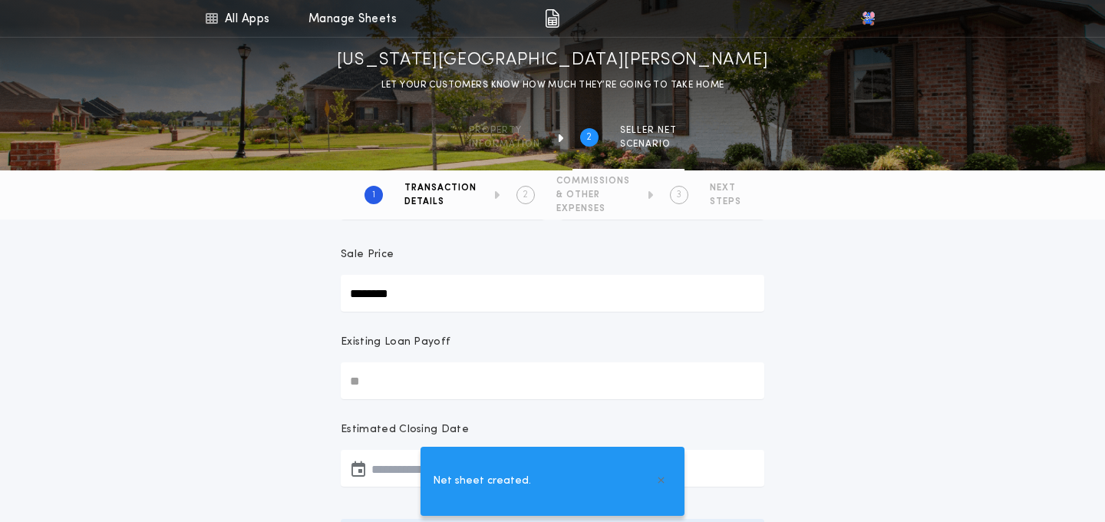
click at [418, 375] on input "Existing Loan Payoff" at bounding box center [553, 380] width 424 height 37
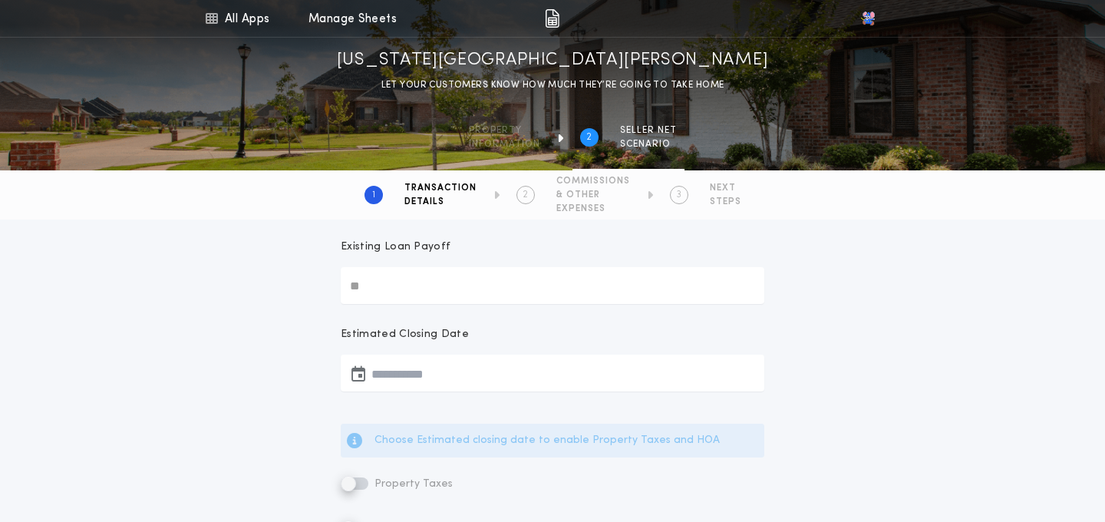
scroll to position [209, 0]
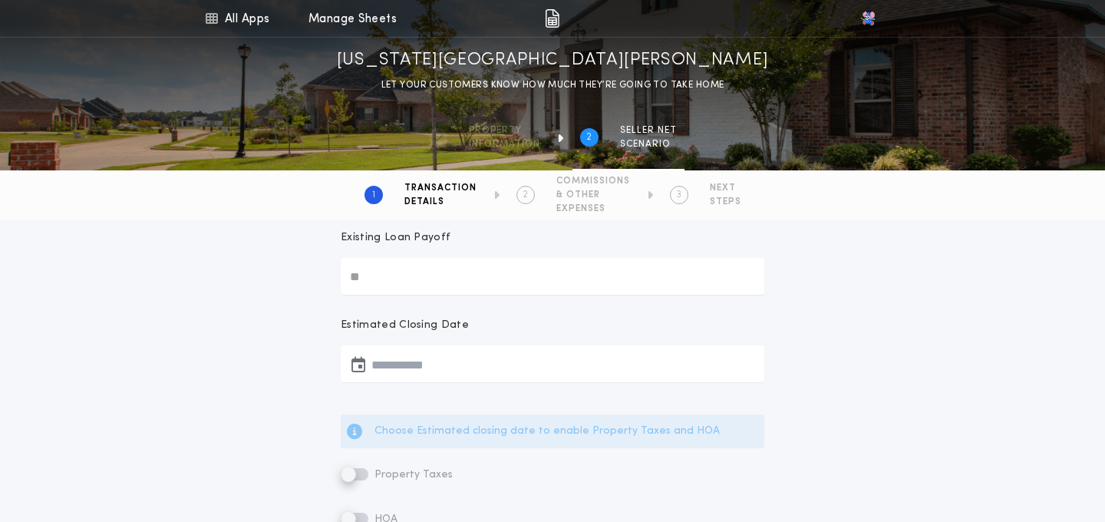
click at [423, 280] on input "Existing Loan Payoff" at bounding box center [553, 276] width 424 height 37
type input "******"
click at [404, 364] on button "button" at bounding box center [553, 363] width 424 height 37
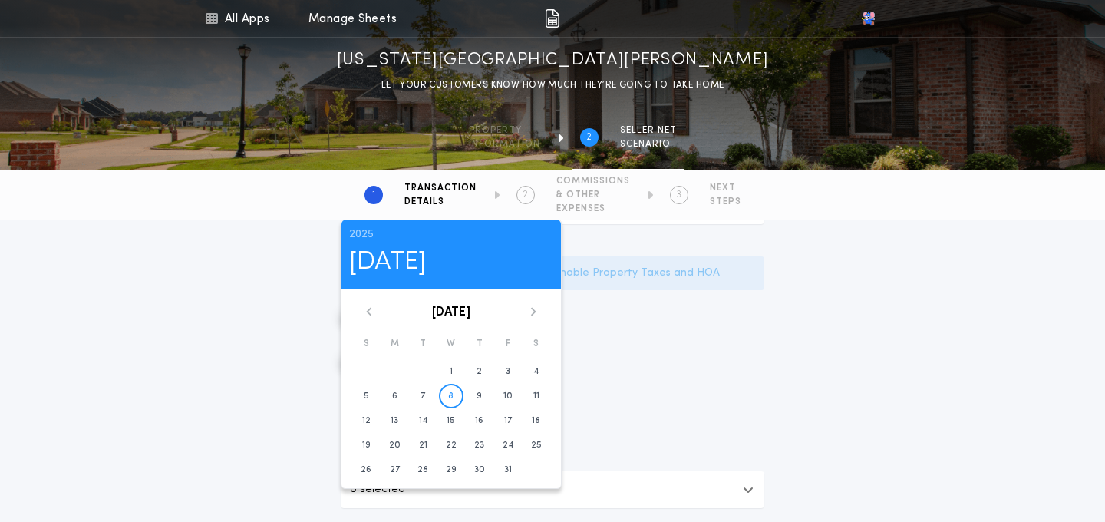
scroll to position [375, 0]
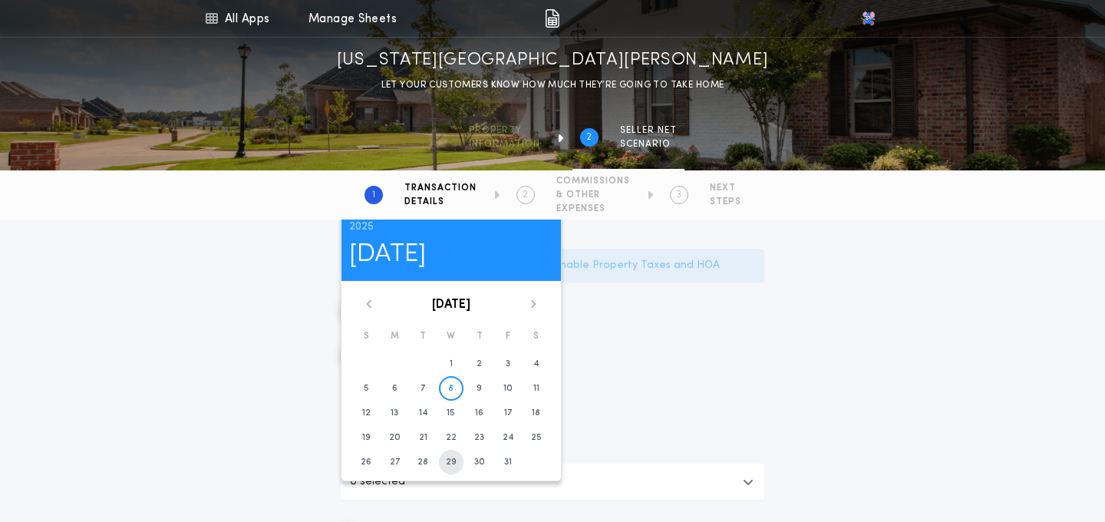
click at [449, 461] on time "29" at bounding box center [451, 462] width 11 height 12
type input "**********"
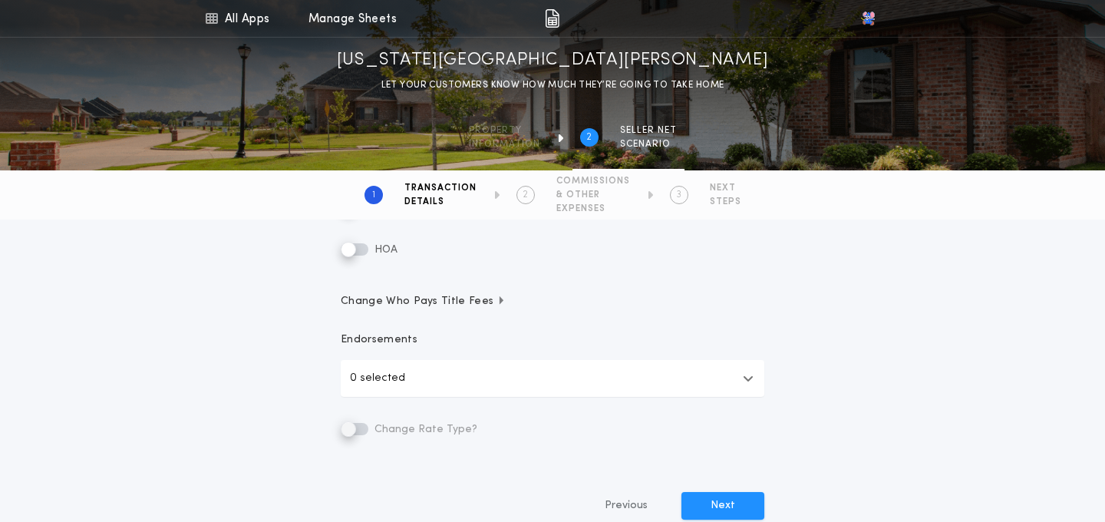
scroll to position [431, 0]
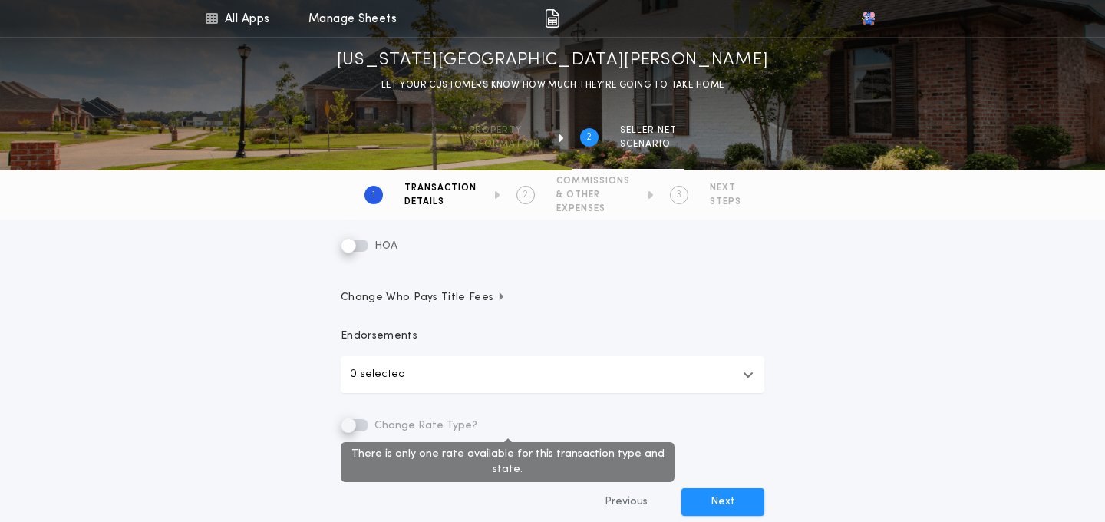
click at [355, 425] on label "Change Rate Type?" at bounding box center [409, 425] width 137 height 18
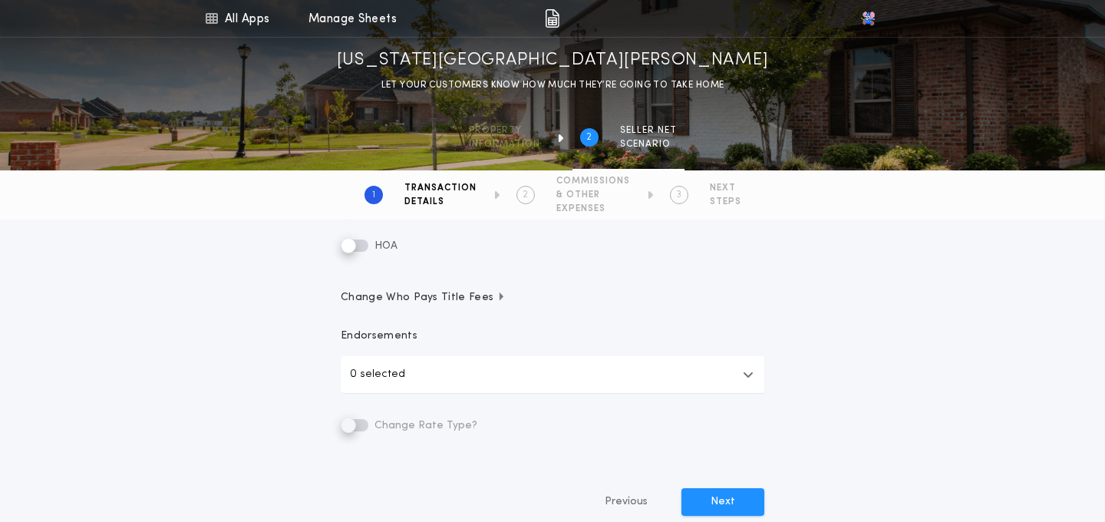
click at [399, 368] on p "0 selected" at bounding box center [377, 374] width 55 height 18
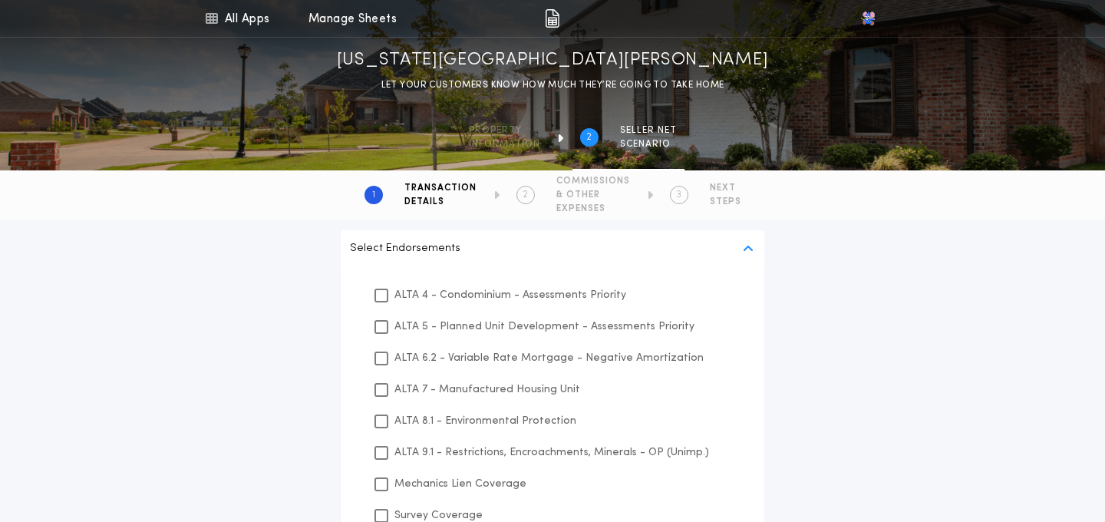
scroll to position [541, 0]
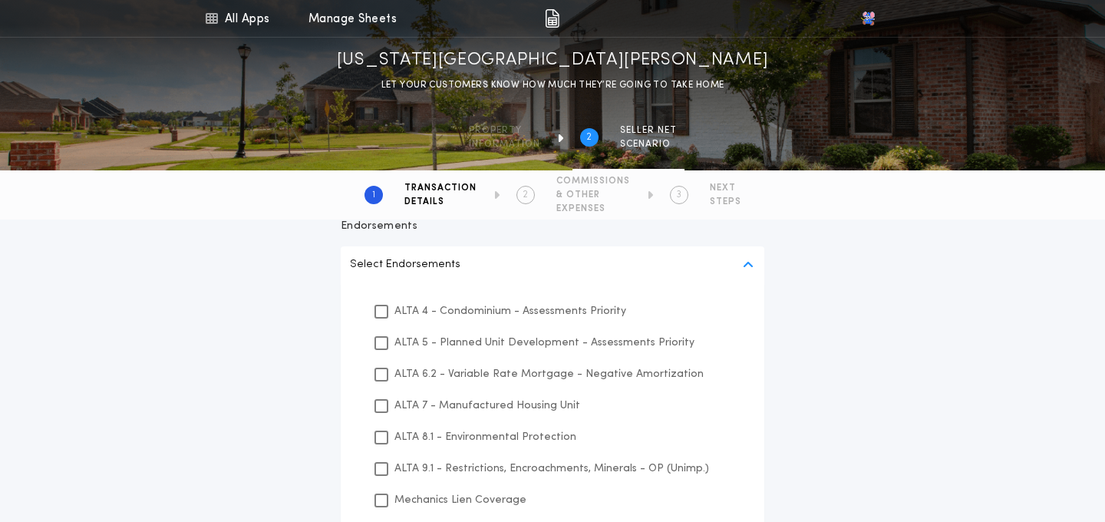
click at [404, 305] on p "ALTA 4 - Condominium - Assessments Priority" at bounding box center [511, 311] width 232 height 16
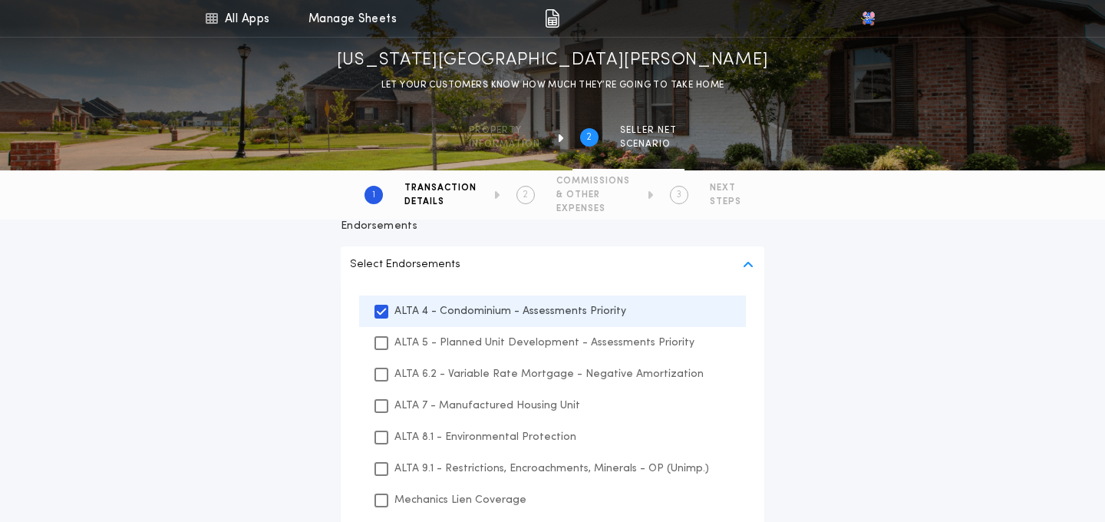
click at [401, 332] on div "ALTA 5 - Planned Unit Development - Assessments Priority" at bounding box center [552, 342] width 387 height 31
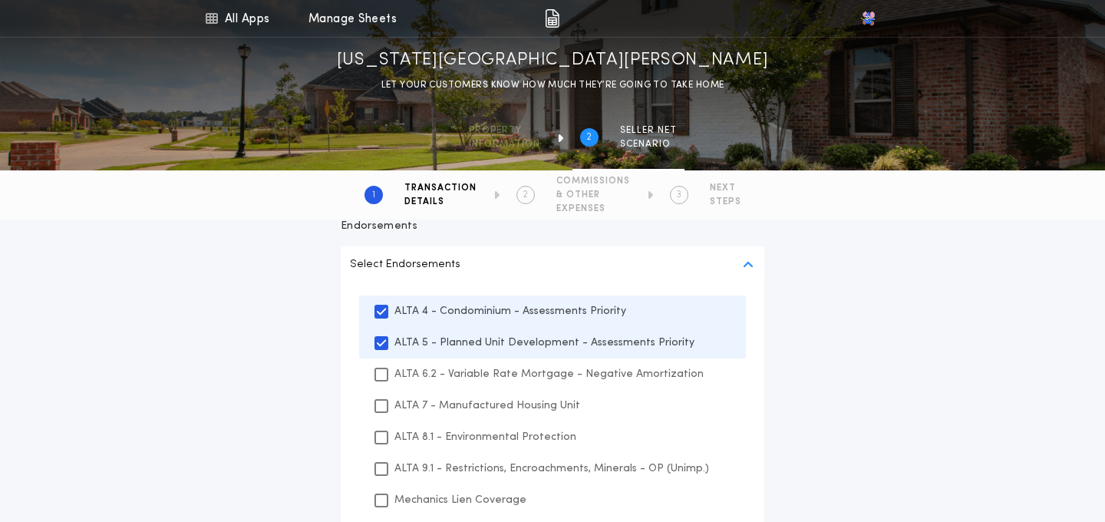
click at [407, 368] on p "ALTA 6.2 - Variable Rate Mortgage - Negative Amortization" at bounding box center [549, 374] width 309 height 16
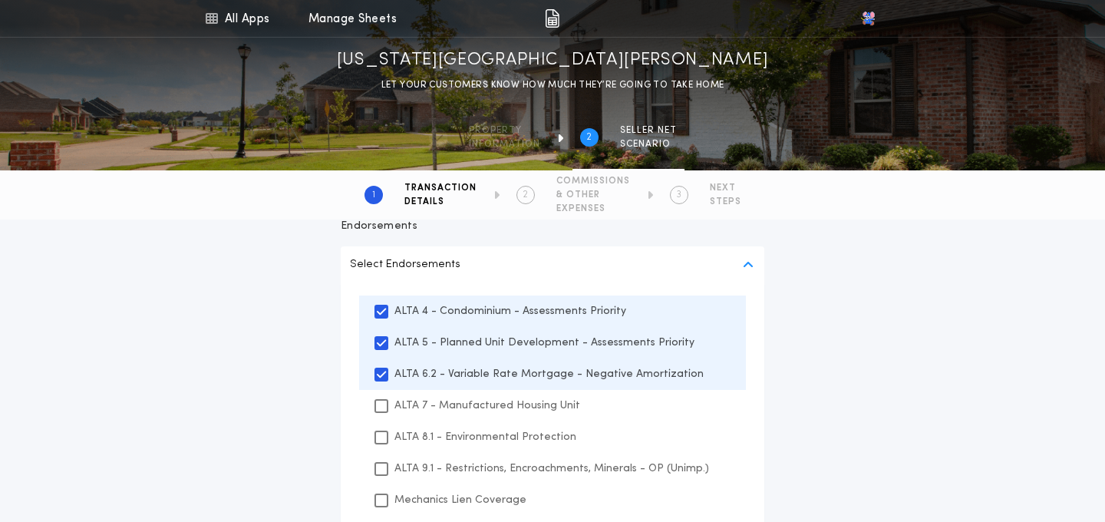
click at [407, 400] on p "ALTA 7 - Manufactured Housing Unit" at bounding box center [488, 406] width 186 height 16
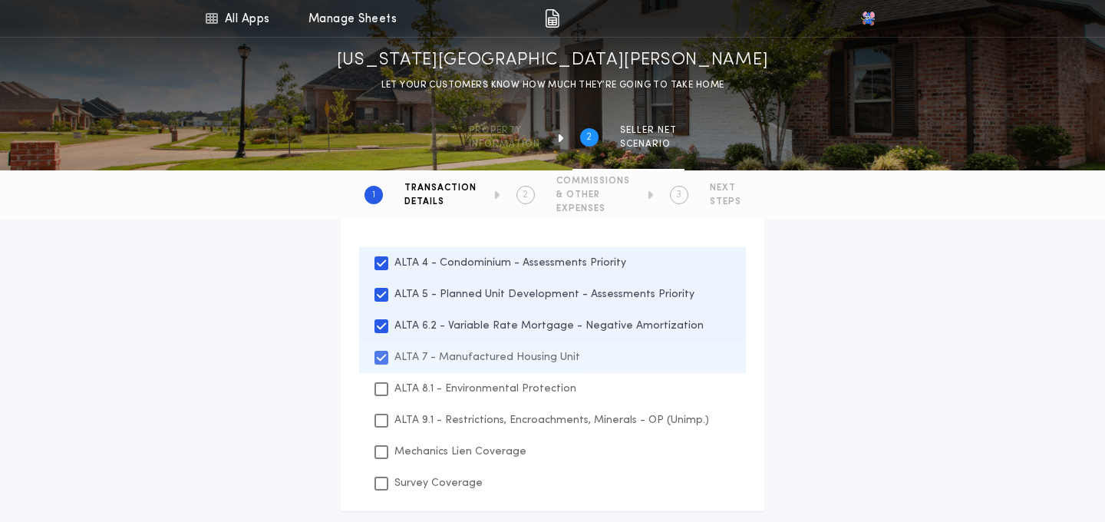
scroll to position [612, 0]
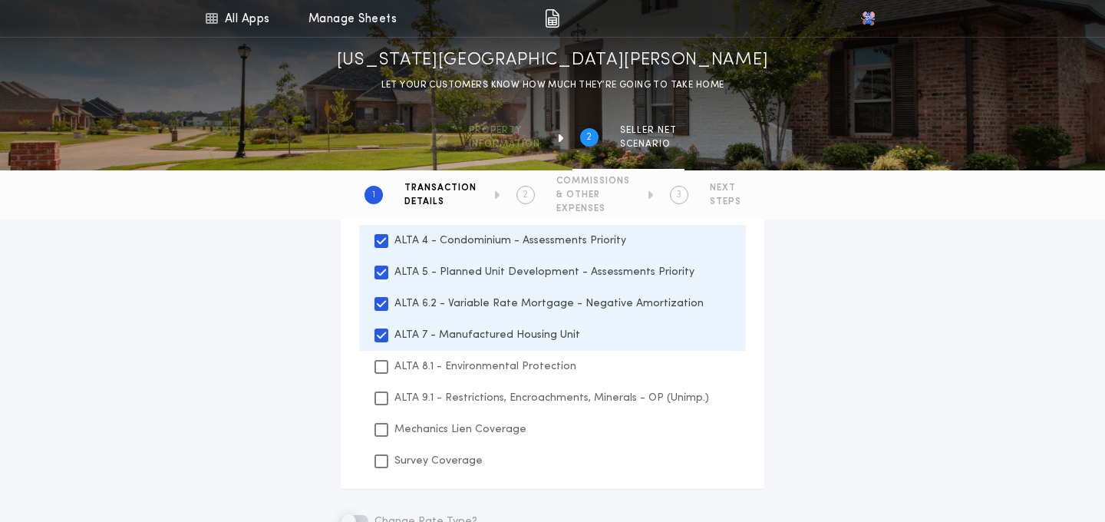
click at [412, 374] on p "ALTA 8.1 - Environmental Protection" at bounding box center [486, 366] width 182 height 16
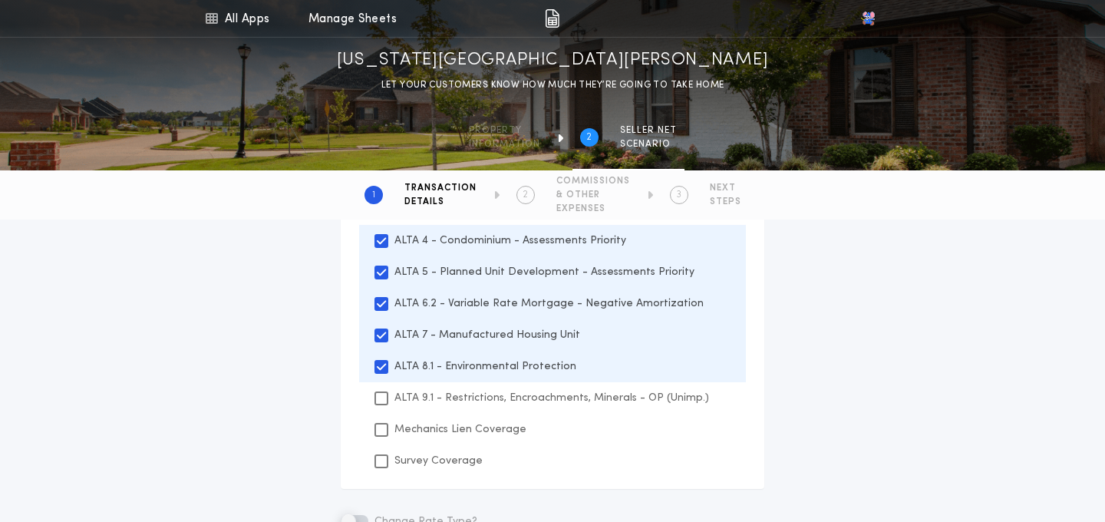
click at [409, 390] on p "ALTA 9.1 - Restrictions, Encroachments, Minerals - OP (Unimp.)" at bounding box center [552, 398] width 315 height 16
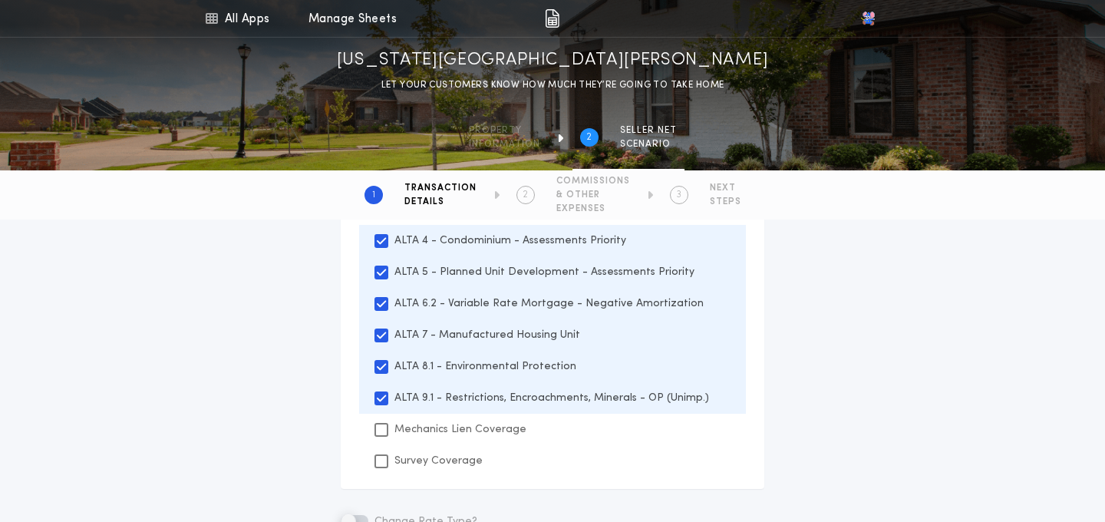
click at [408, 418] on div "Mechanics Lien Coverage" at bounding box center [552, 429] width 387 height 31
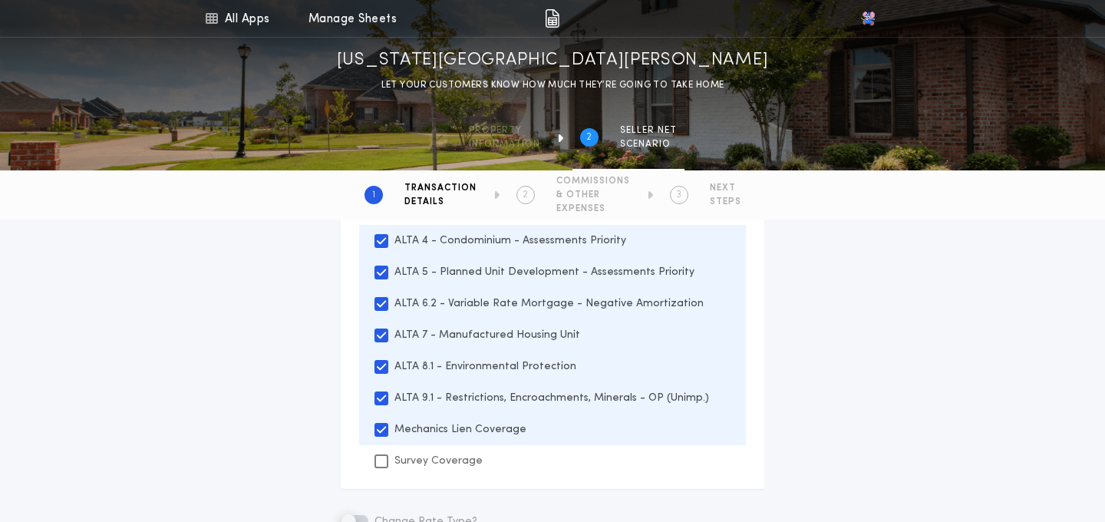
click at [406, 451] on div "Survey Coverage" at bounding box center [552, 460] width 387 height 31
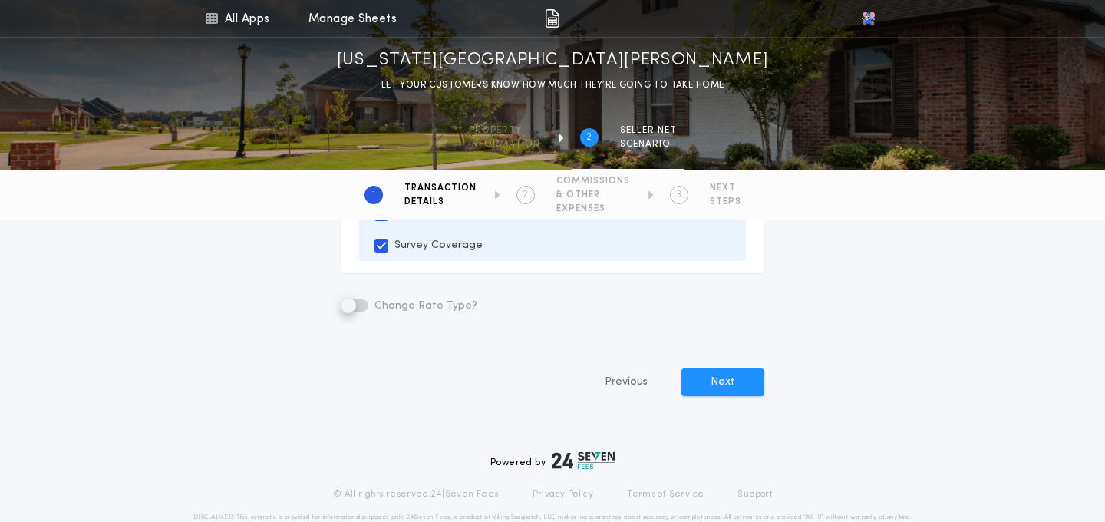
scroll to position [834, 0]
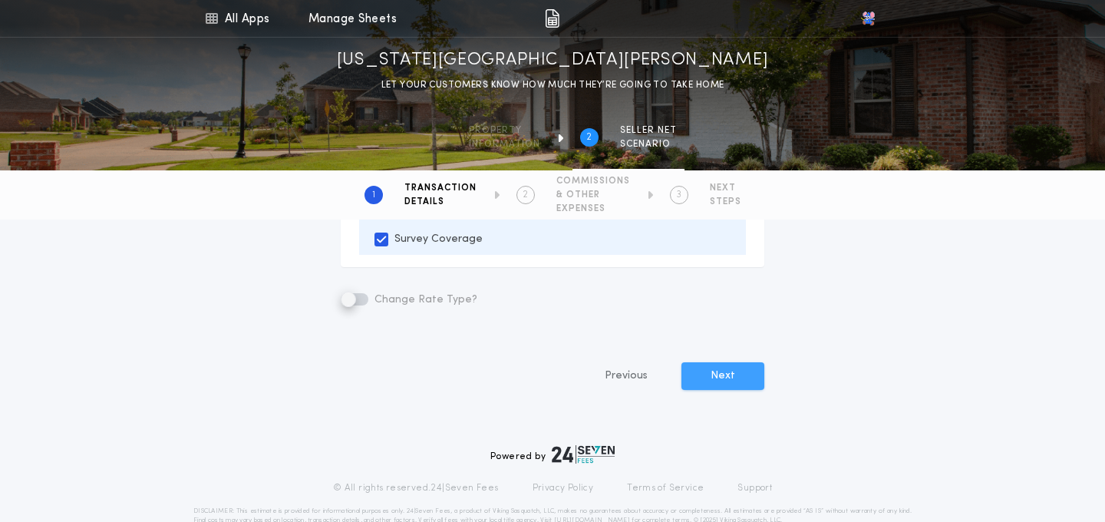
click at [731, 382] on button "Next" at bounding box center [723, 376] width 83 height 28
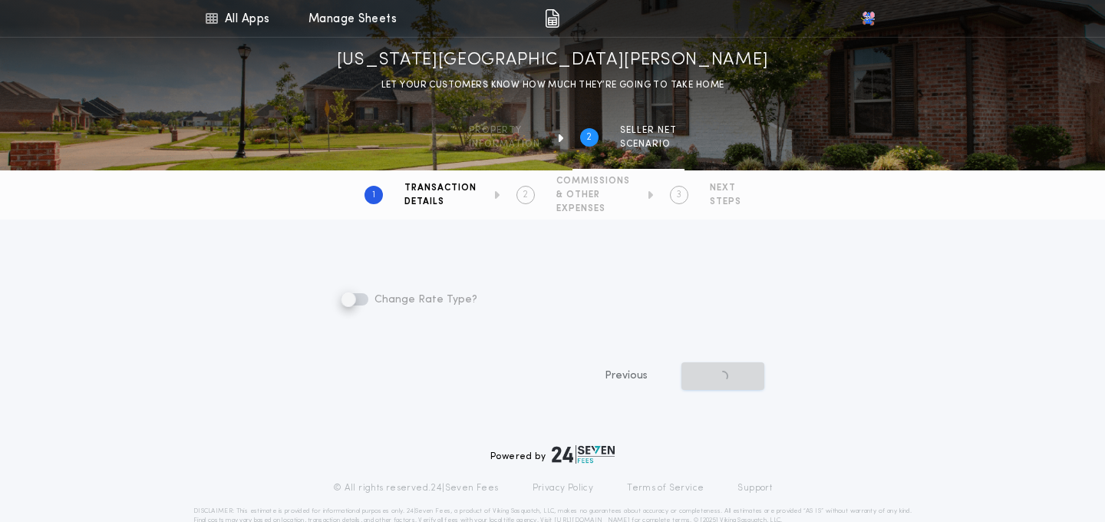
scroll to position [591, 0]
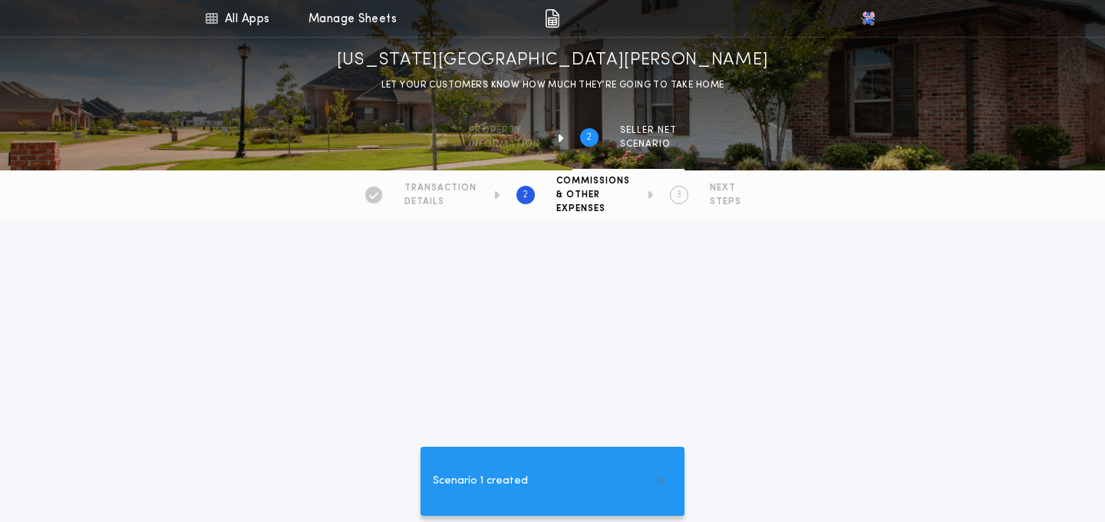
type input "*******"
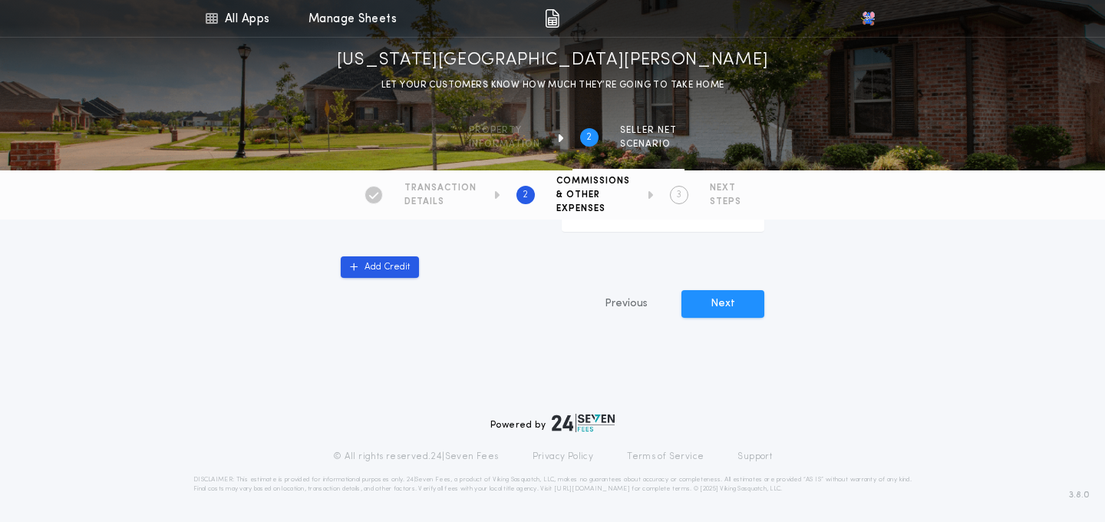
scroll to position [1032, 0]
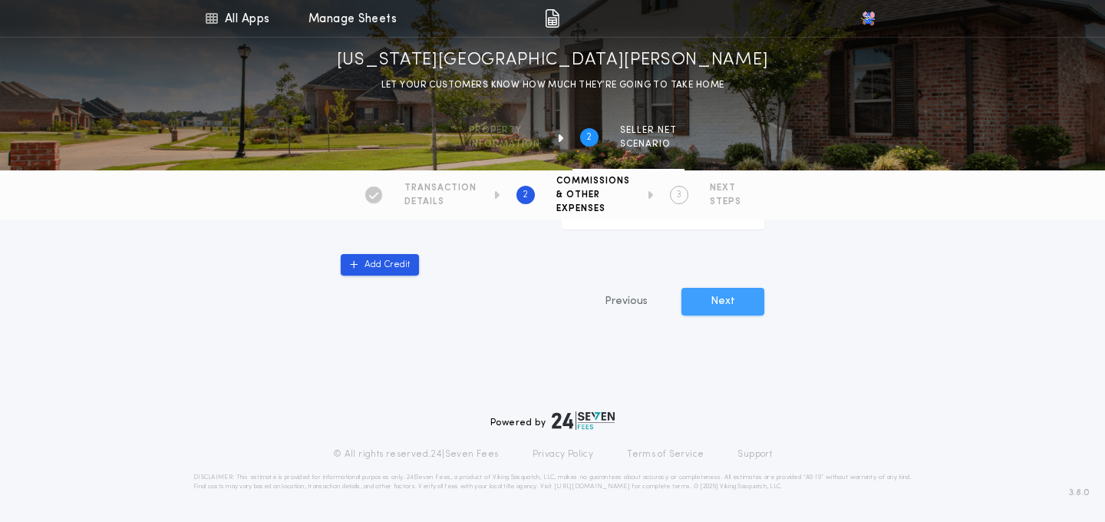
click at [705, 307] on button "Next" at bounding box center [723, 302] width 83 height 28
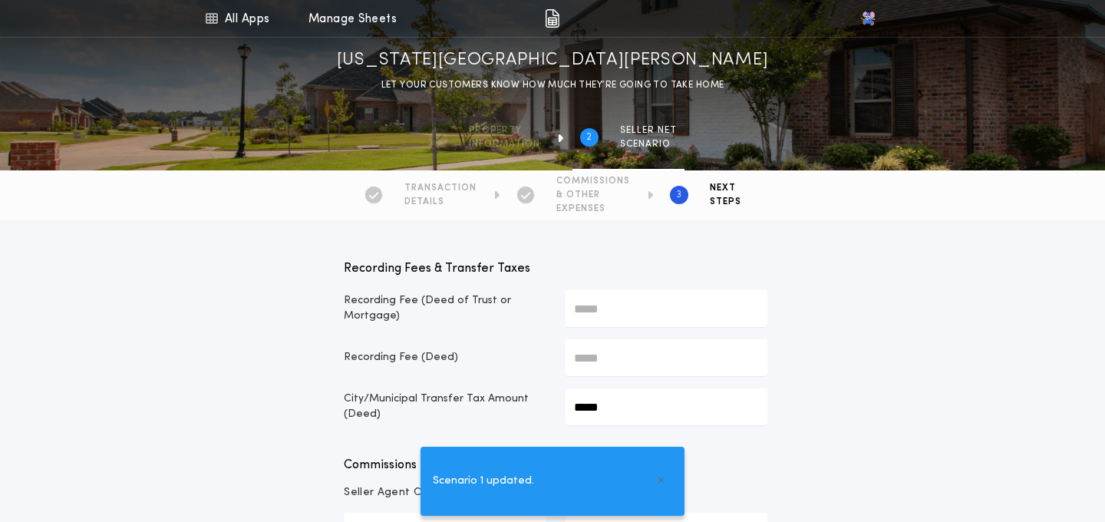
type input "*******"
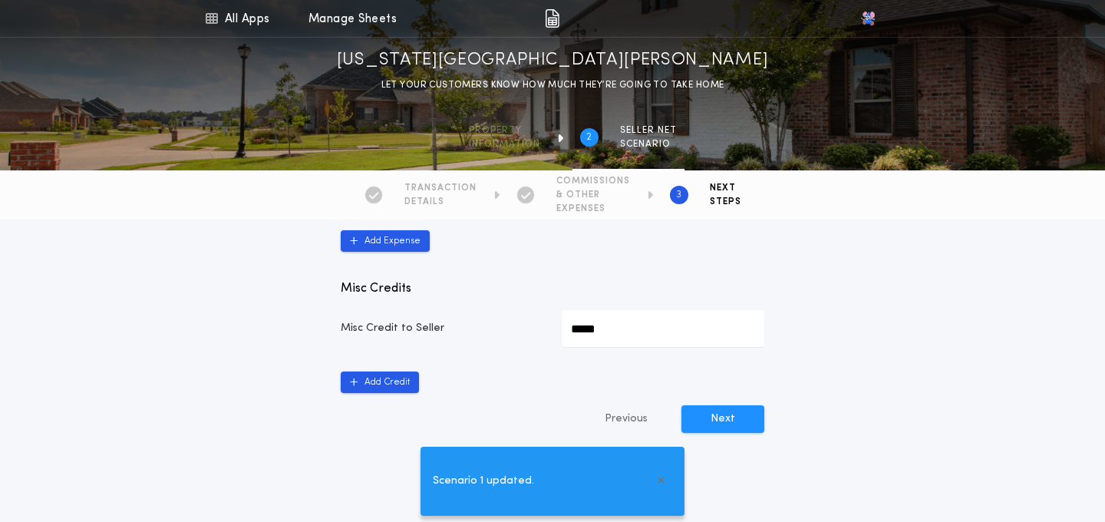
scroll to position [942, 0]
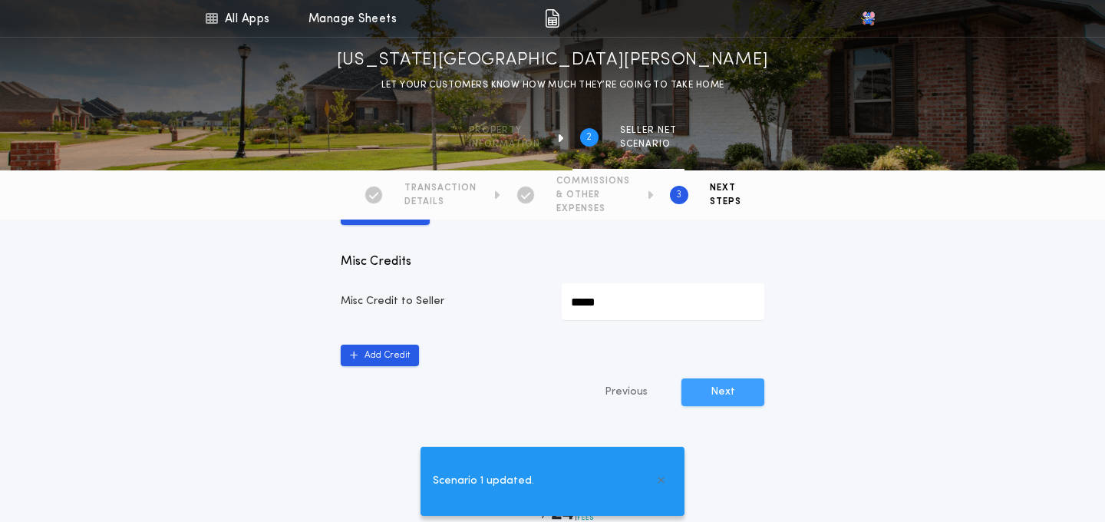
click at [730, 399] on button "Next" at bounding box center [723, 392] width 83 height 28
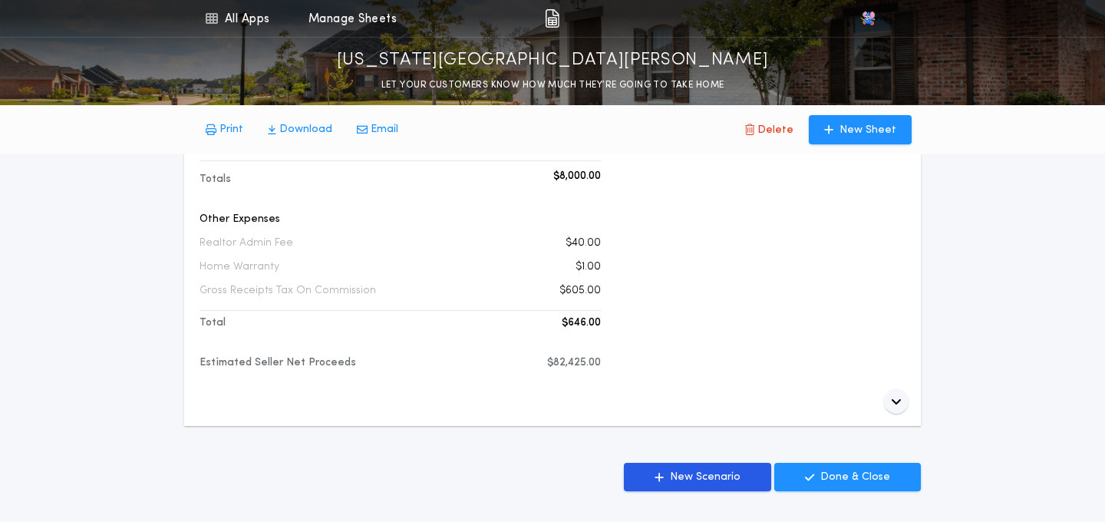
scroll to position [540, 0]
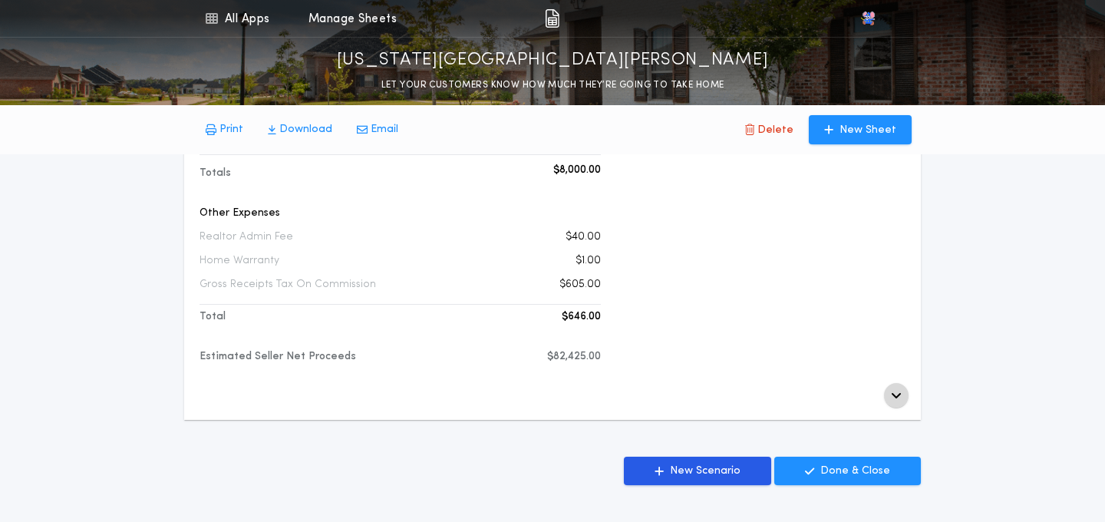
click at [897, 395] on icon "button" at bounding box center [896, 395] width 11 height 12
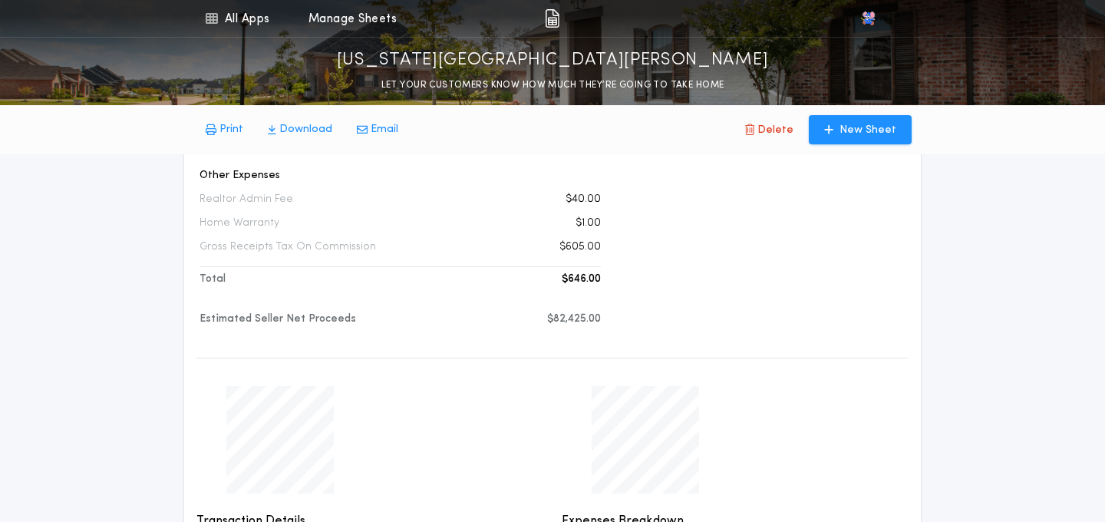
click at [728, 307] on div "Prepared For Mariano Property County Socorro Transaction Type PURCHASE W/ LOAN …" at bounding box center [766, 23] width 280 height 664
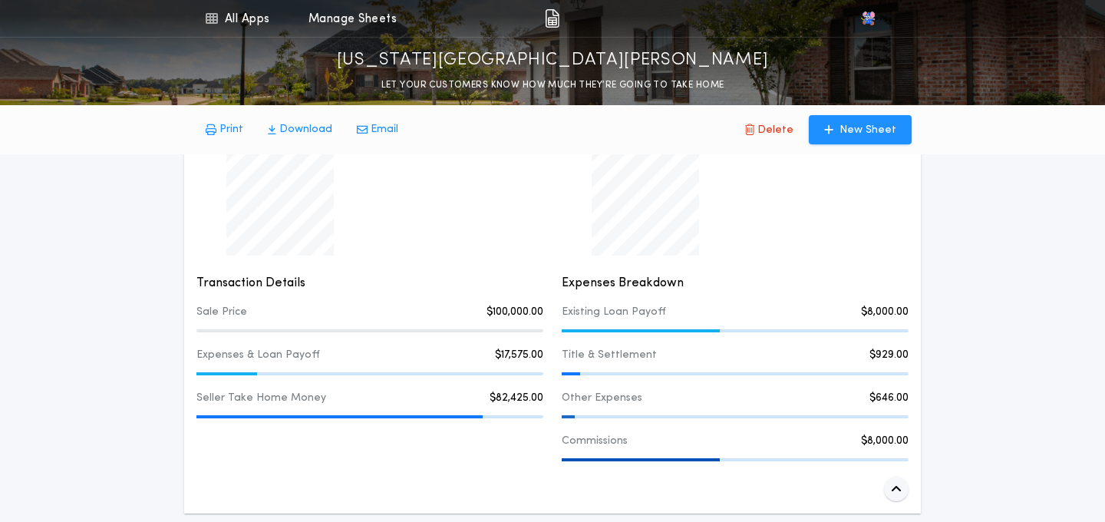
scroll to position [818, 0]
click at [893, 482] on icon "button" at bounding box center [896, 486] width 11 height 12
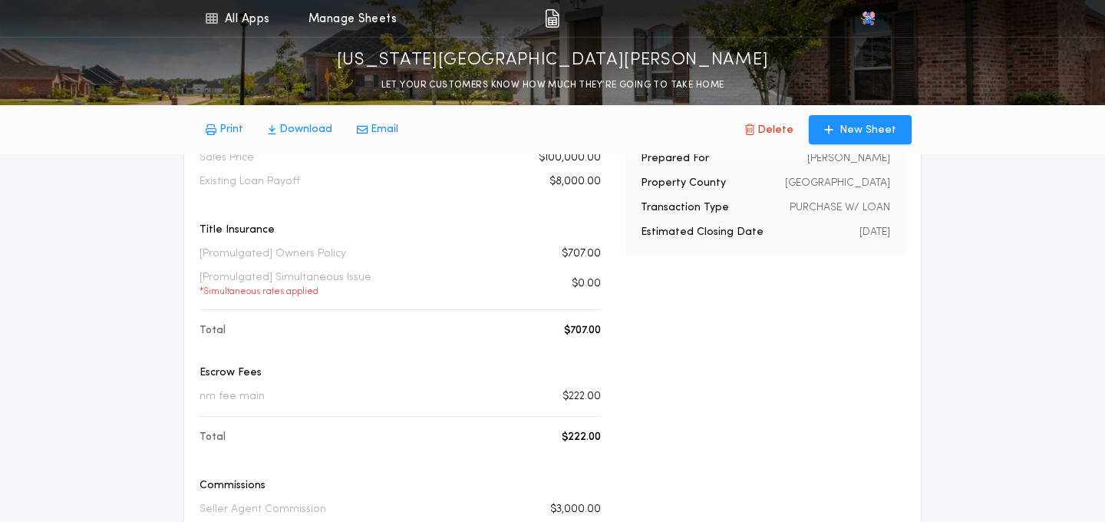
scroll to position [0, 0]
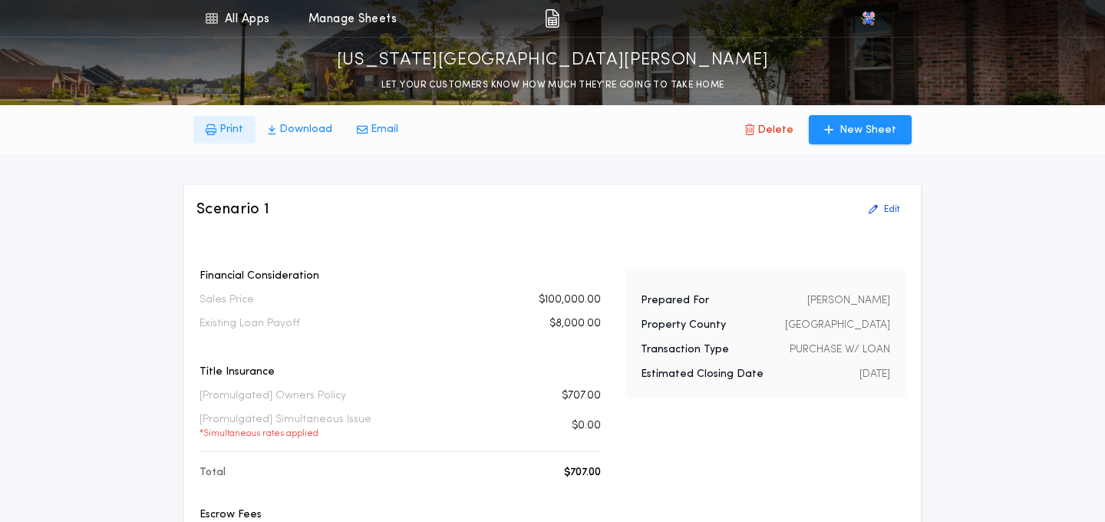
click at [224, 133] on p "Print" at bounding box center [232, 129] width 24 height 15
click at [339, 22] on link "Manage Sheets" at bounding box center [353, 18] width 88 height 37
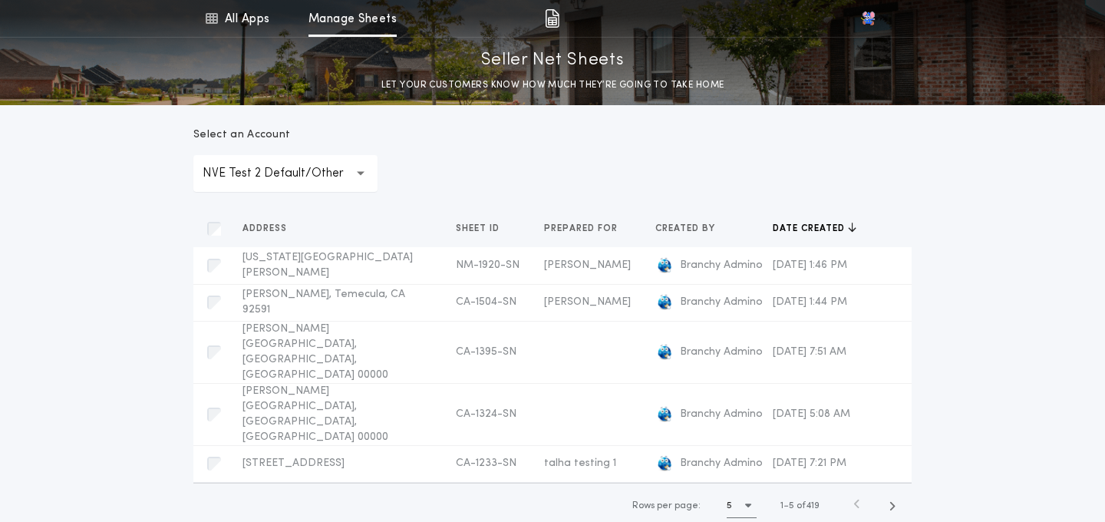
scroll to position [127, 0]
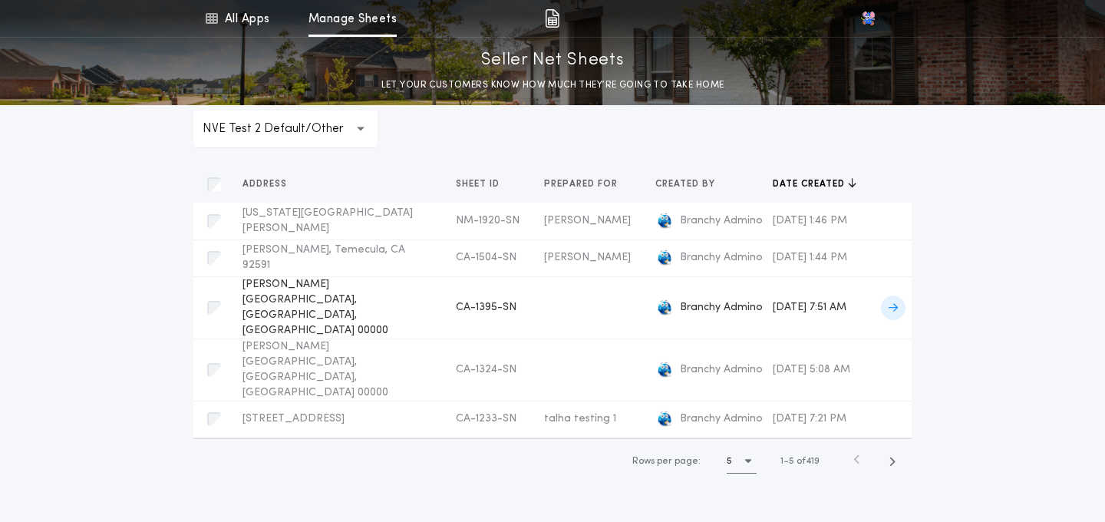
click at [327, 300] on span "[PERSON_NAME][GEOGRAPHIC_DATA], [GEOGRAPHIC_DATA], [GEOGRAPHIC_DATA] 00000" at bounding box center [316, 308] width 146 height 58
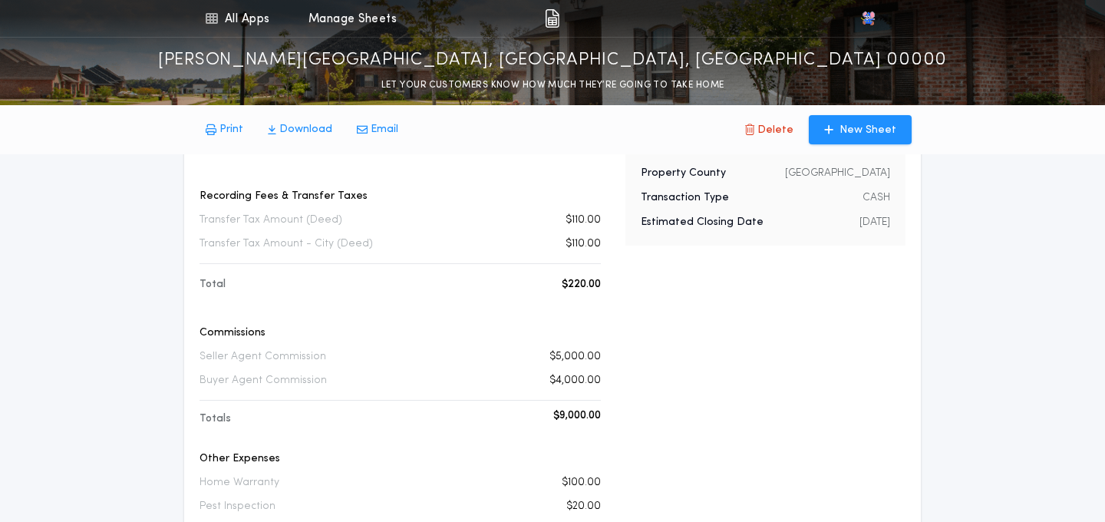
scroll to position [29, 0]
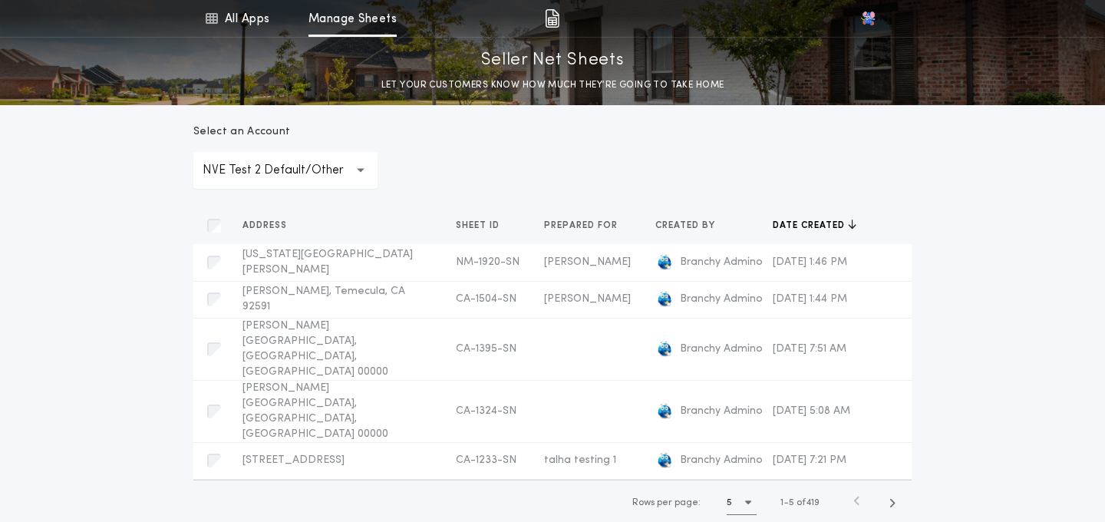
scroll to position [64, 0]
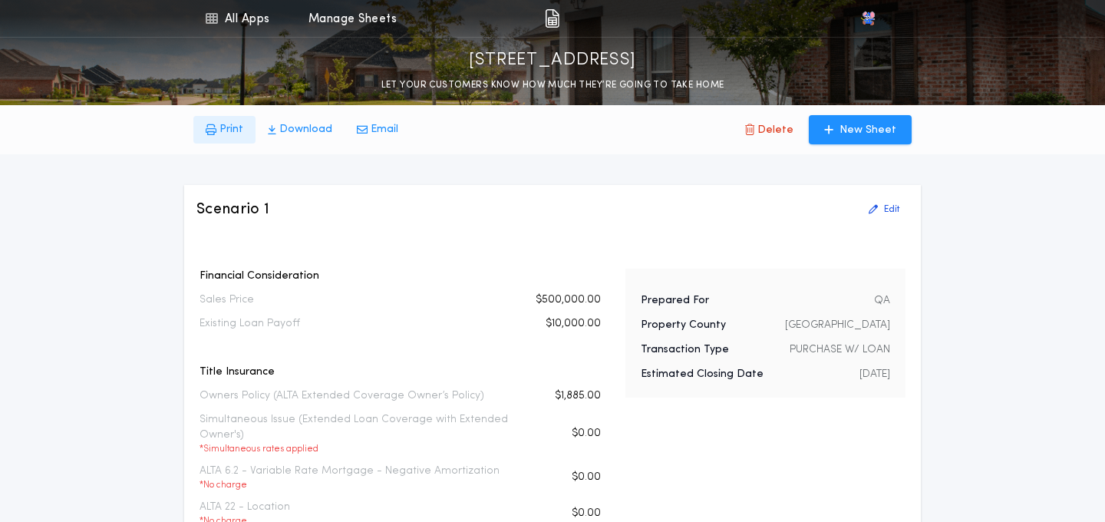
click at [230, 133] on p "Print" at bounding box center [232, 129] width 24 height 15
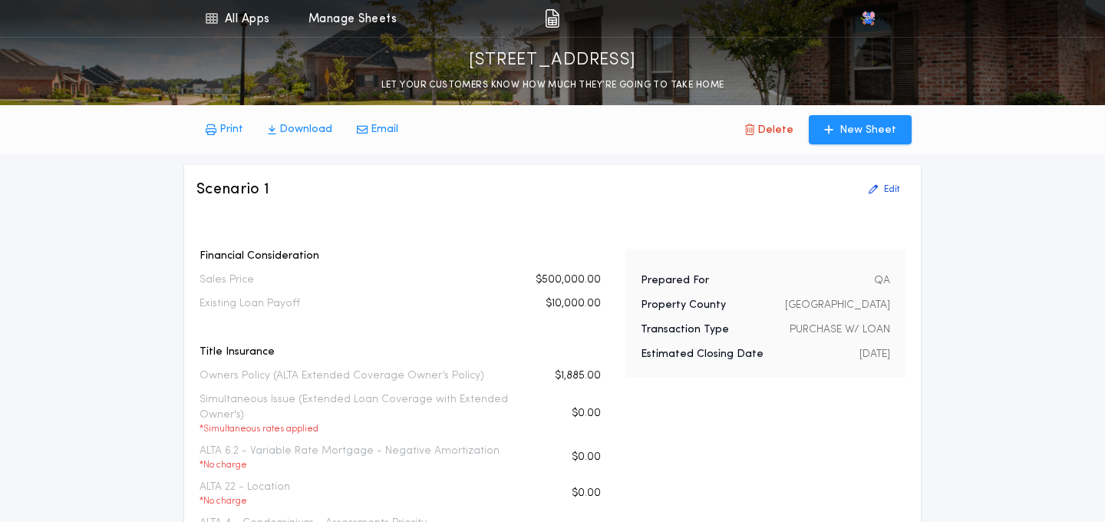
scroll to position [22, 0]
click at [886, 181] on p "Edit" at bounding box center [891, 187] width 15 height 12
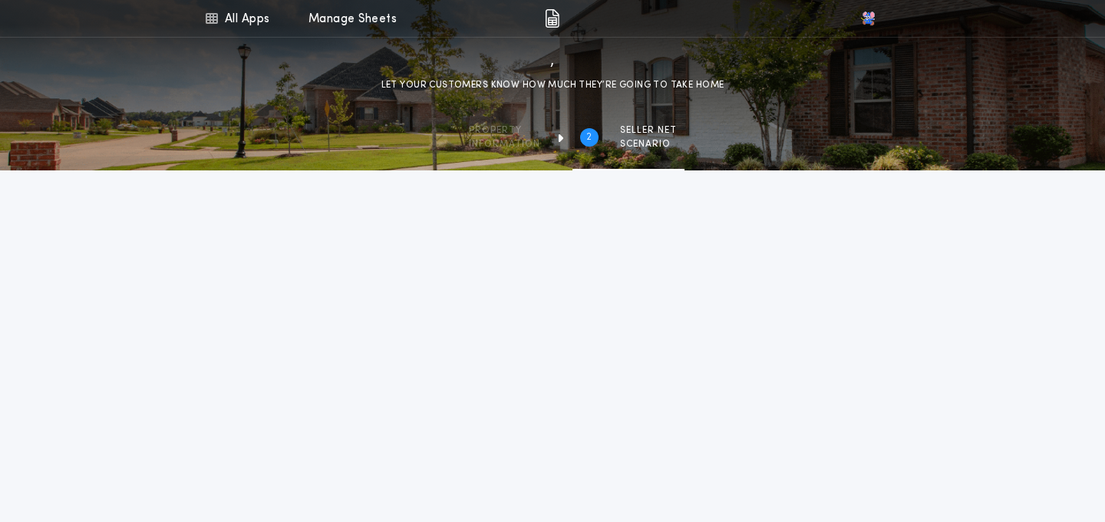
type input "********"
type input "*******"
type input "**********"
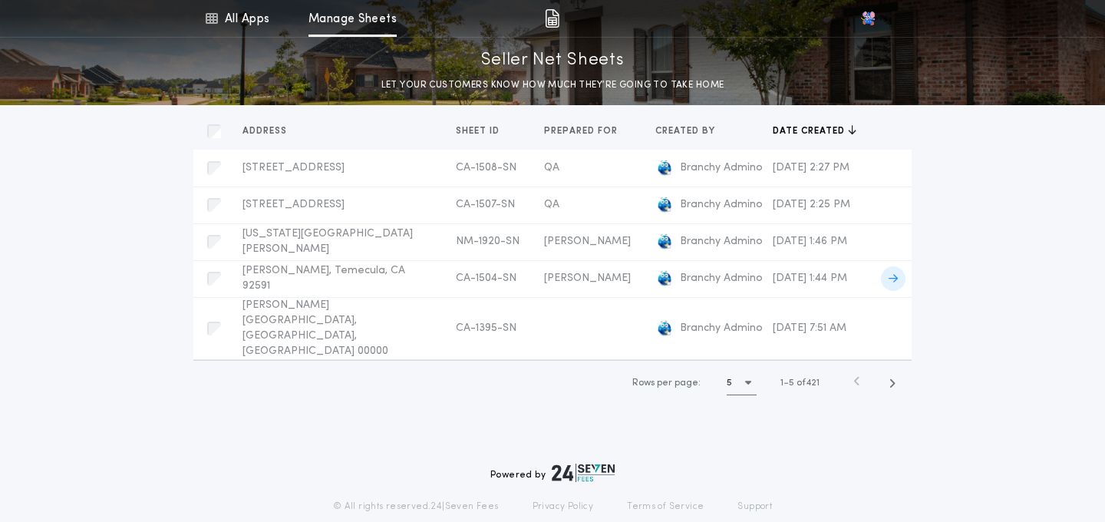
scroll to position [174, 0]
